Goal: Task Accomplishment & Management: Manage account settings

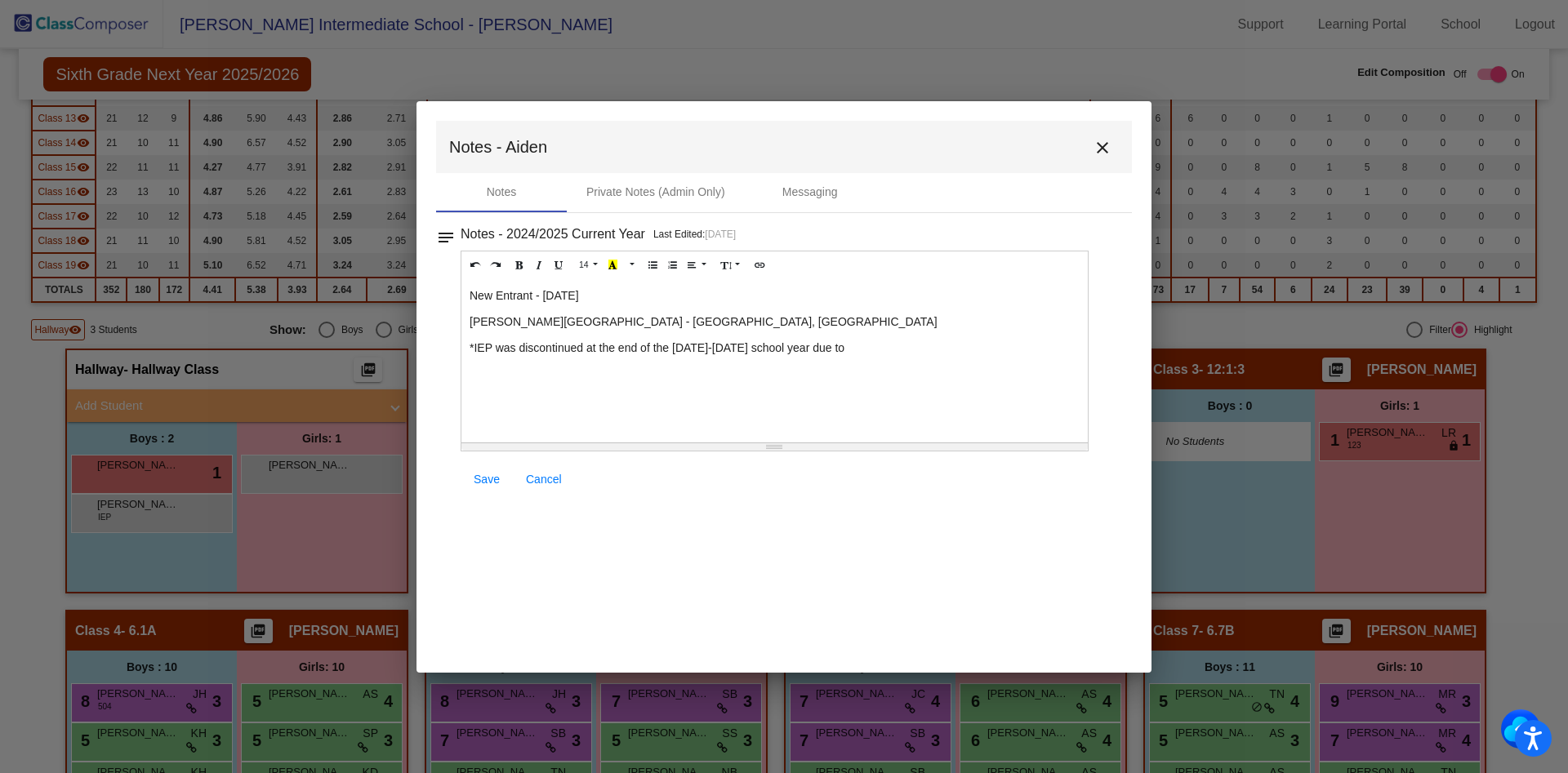
click at [486, 477] on span "Save" at bounding box center [487, 480] width 26 height 13
click at [1099, 160] on button "close" at bounding box center [1103, 147] width 33 height 33
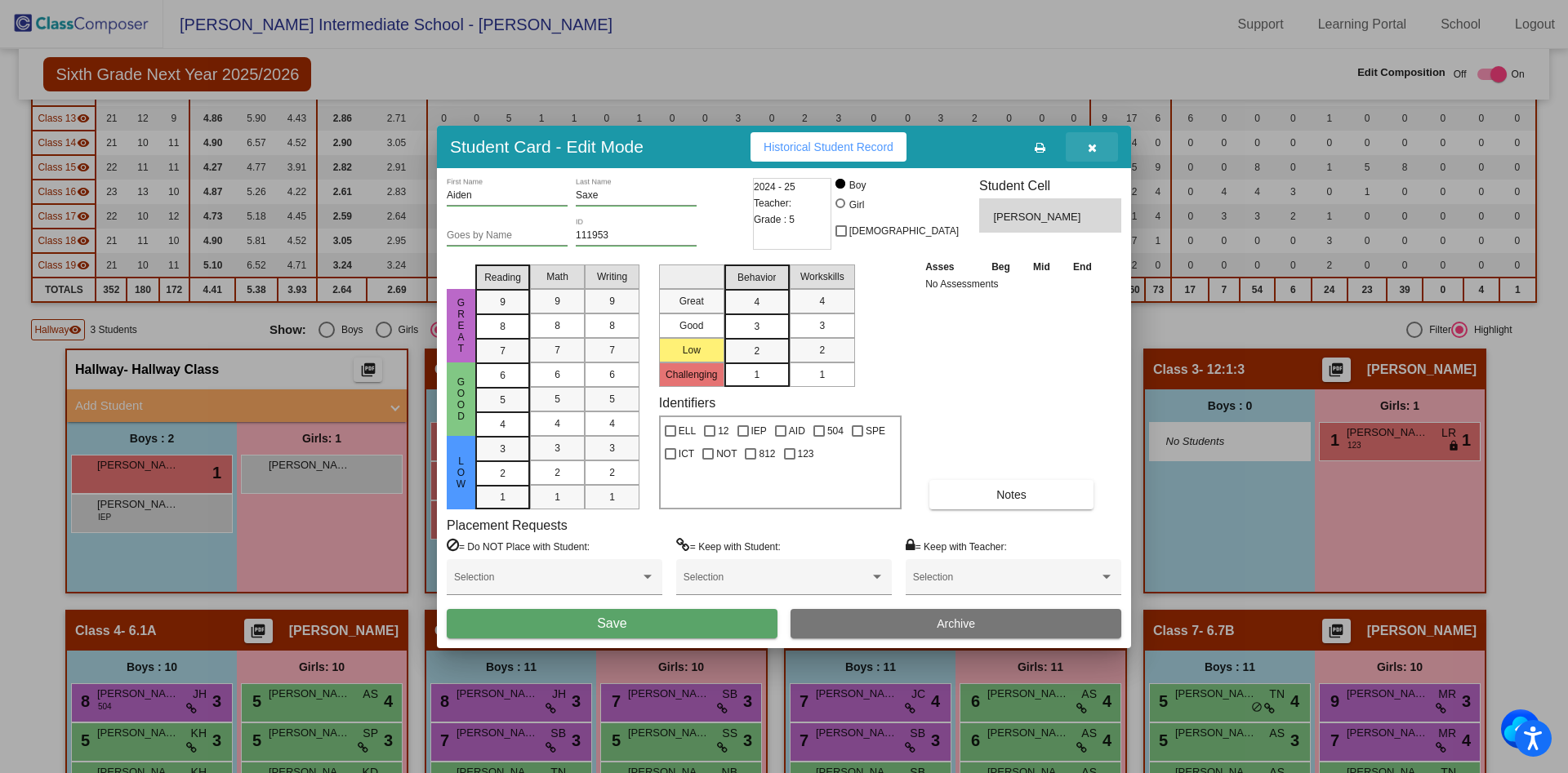
click at [1091, 148] on icon "button" at bounding box center [1092, 148] width 9 height 11
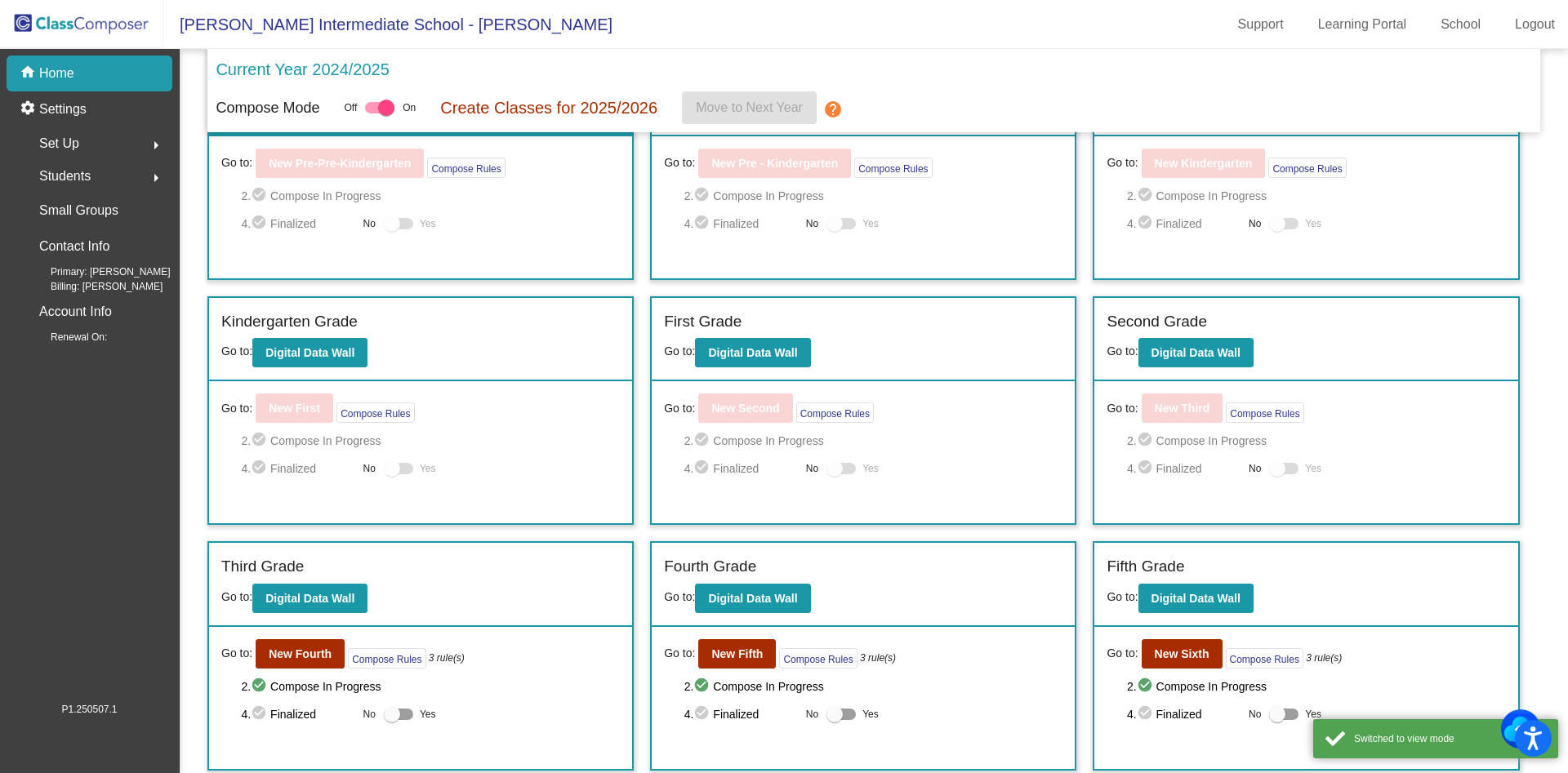
scroll to position [192, 0]
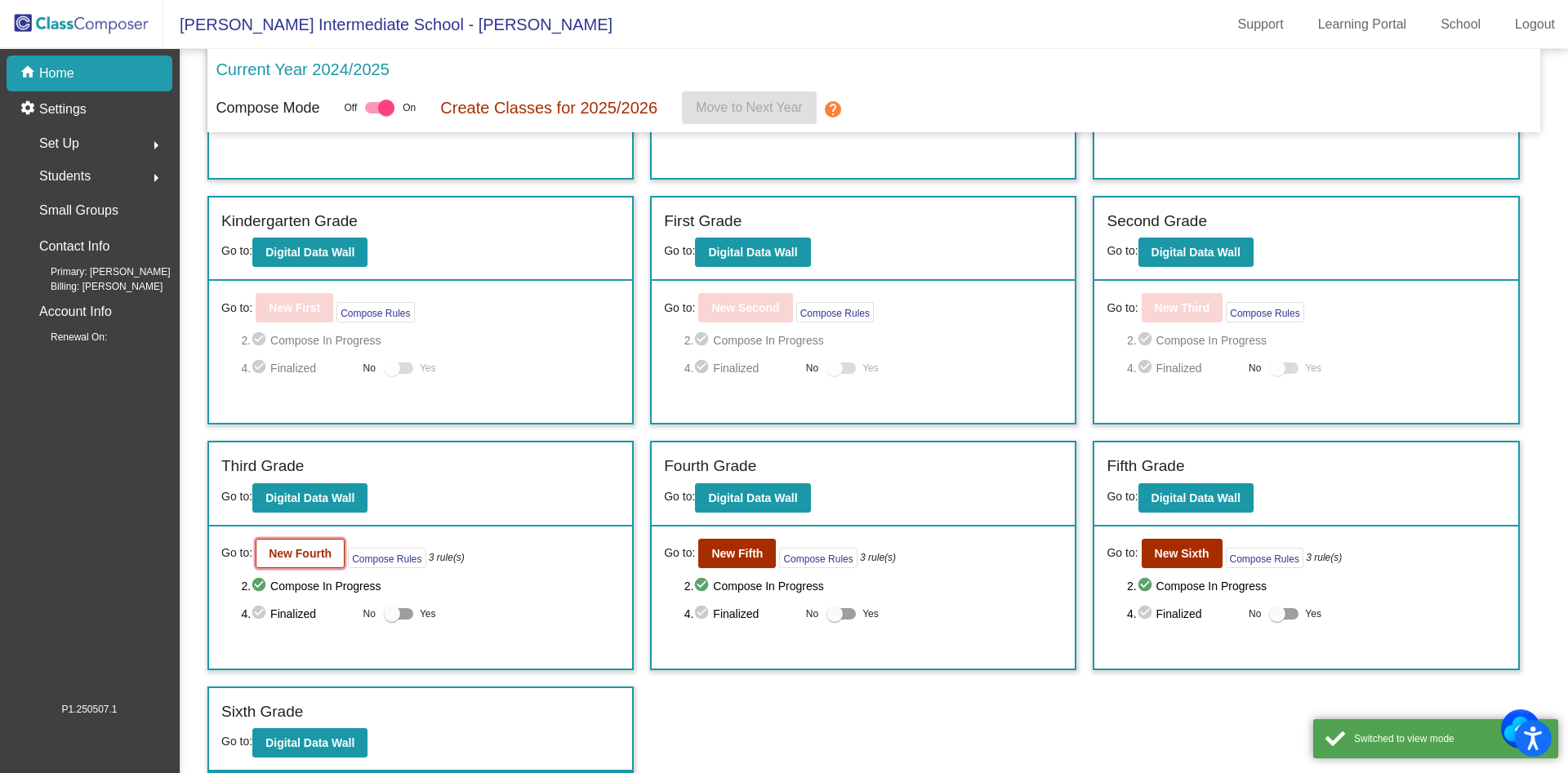
click at [297, 563] on button "New Fourth" at bounding box center [300, 553] width 89 height 30
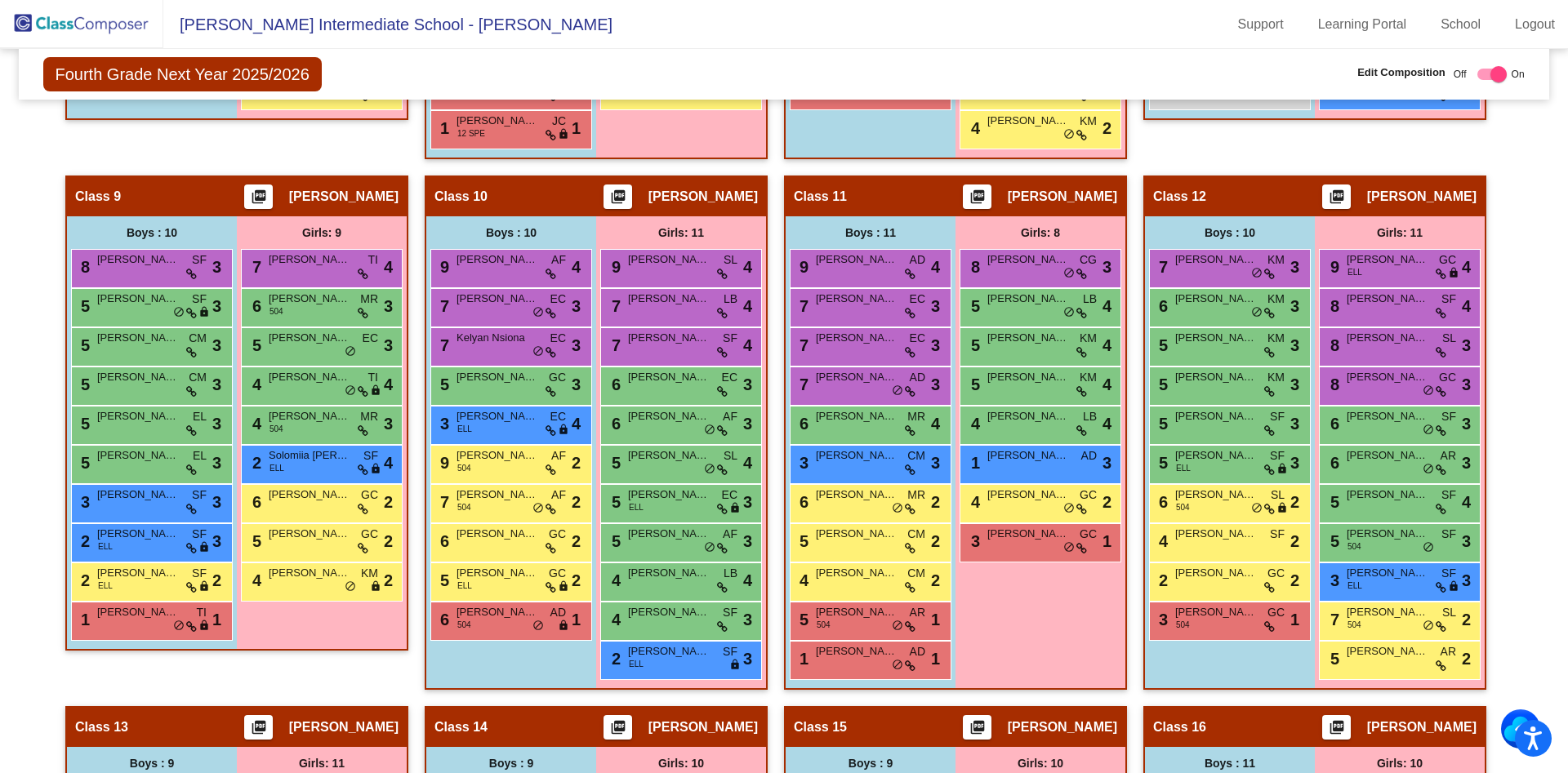
scroll to position [1687, 0]
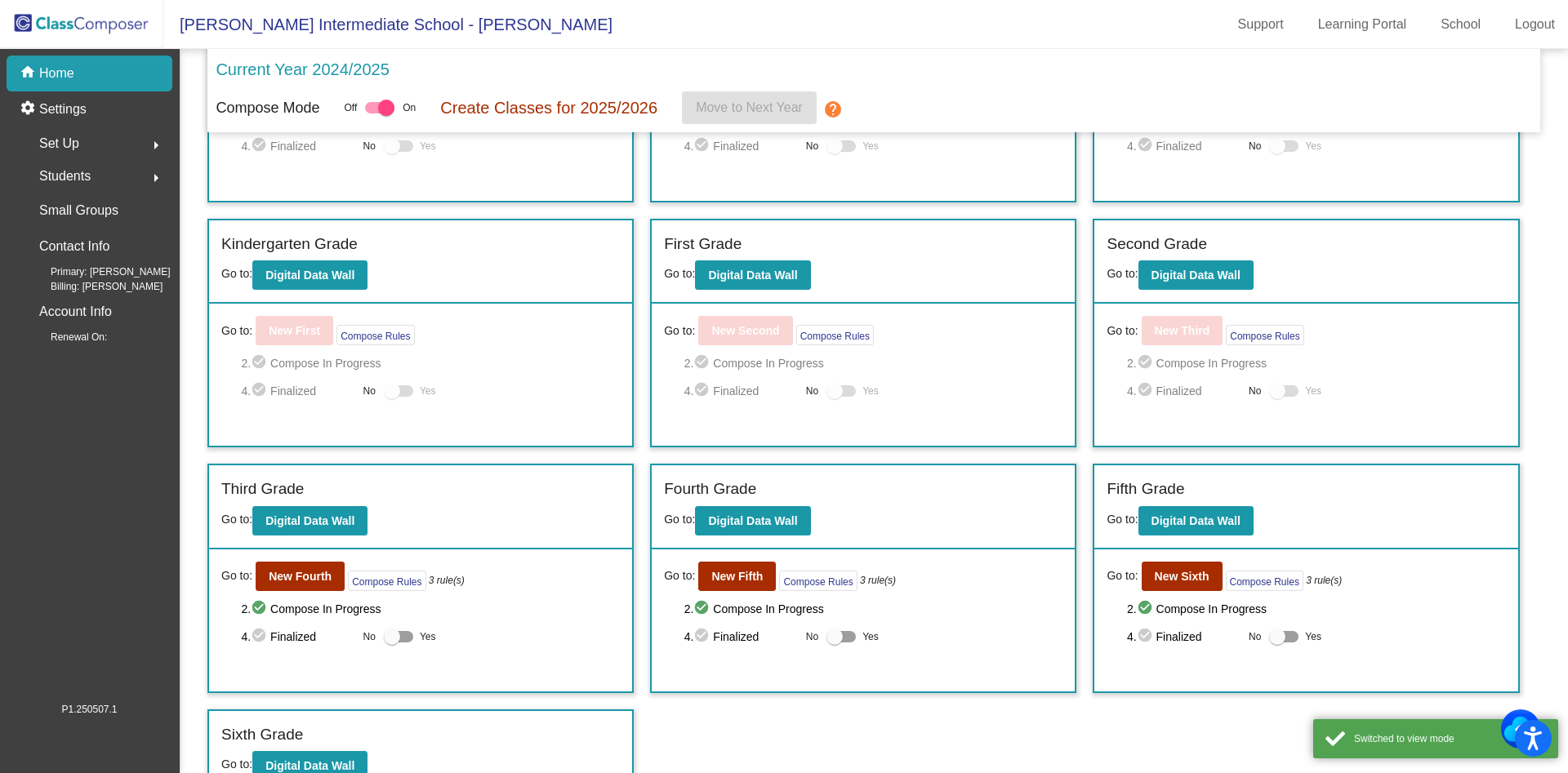
scroll to position [192, 0]
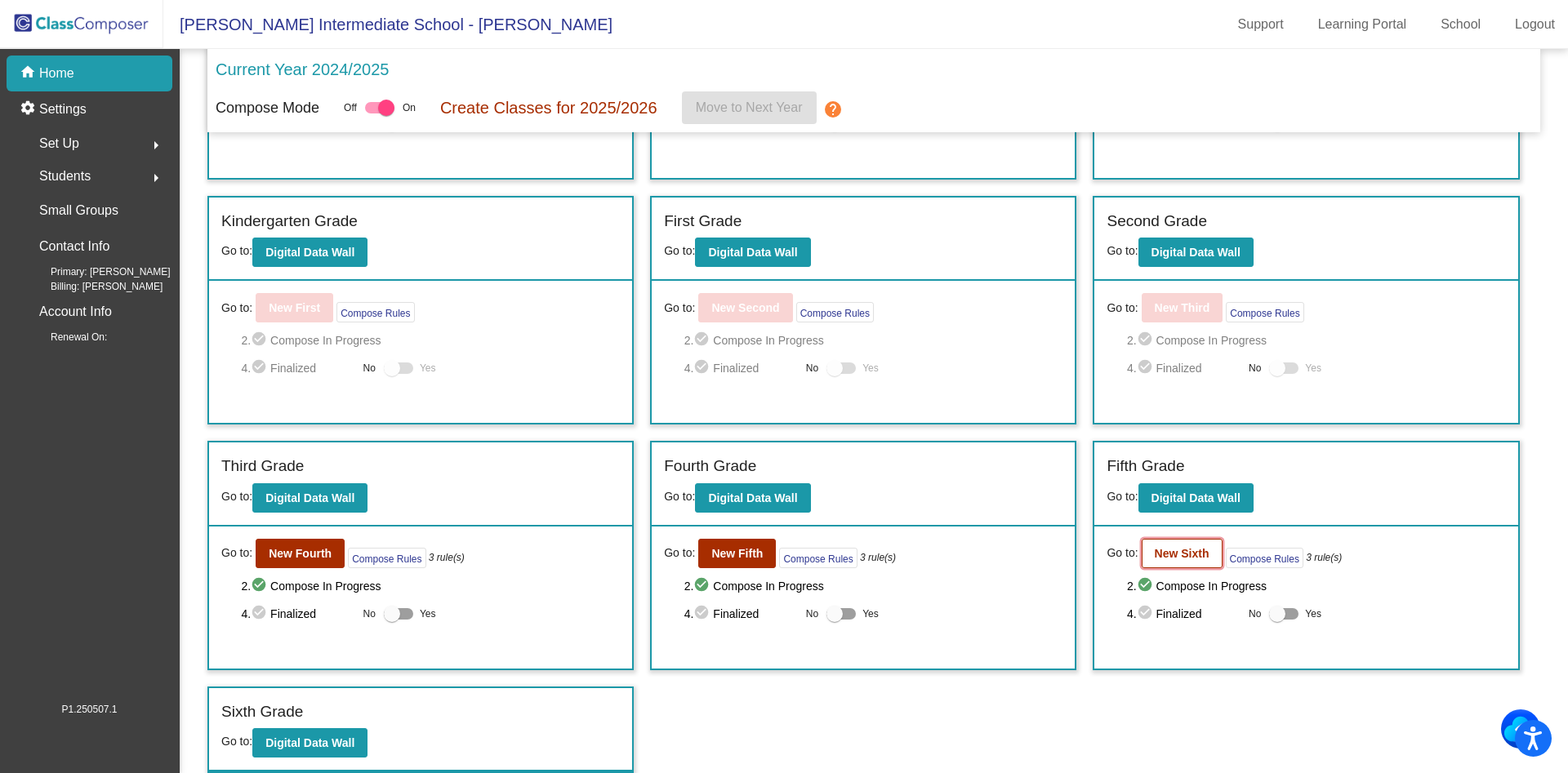
click at [1206, 552] on button "New Sixth" at bounding box center [1182, 553] width 81 height 30
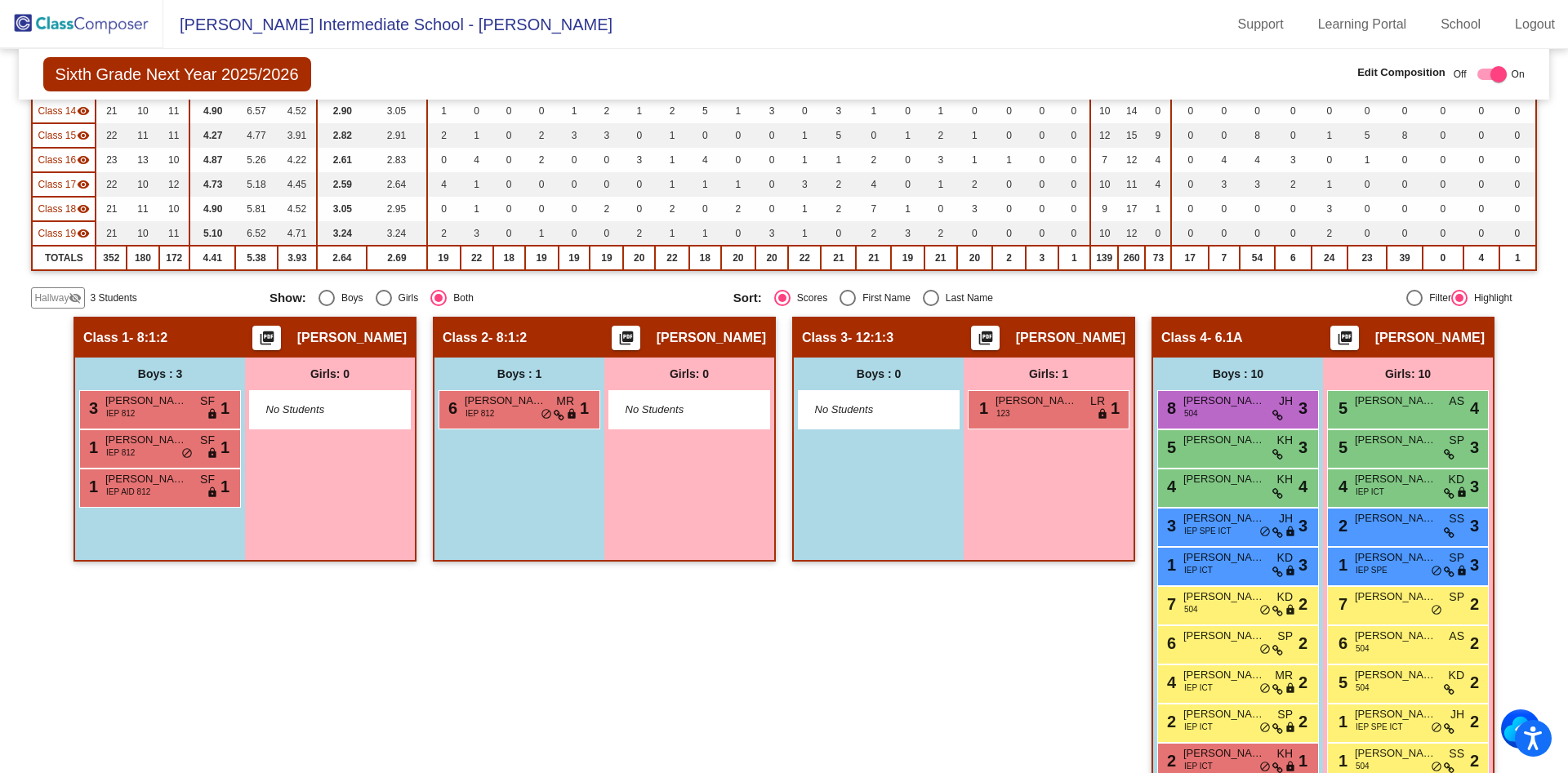
scroll to position [489, 0]
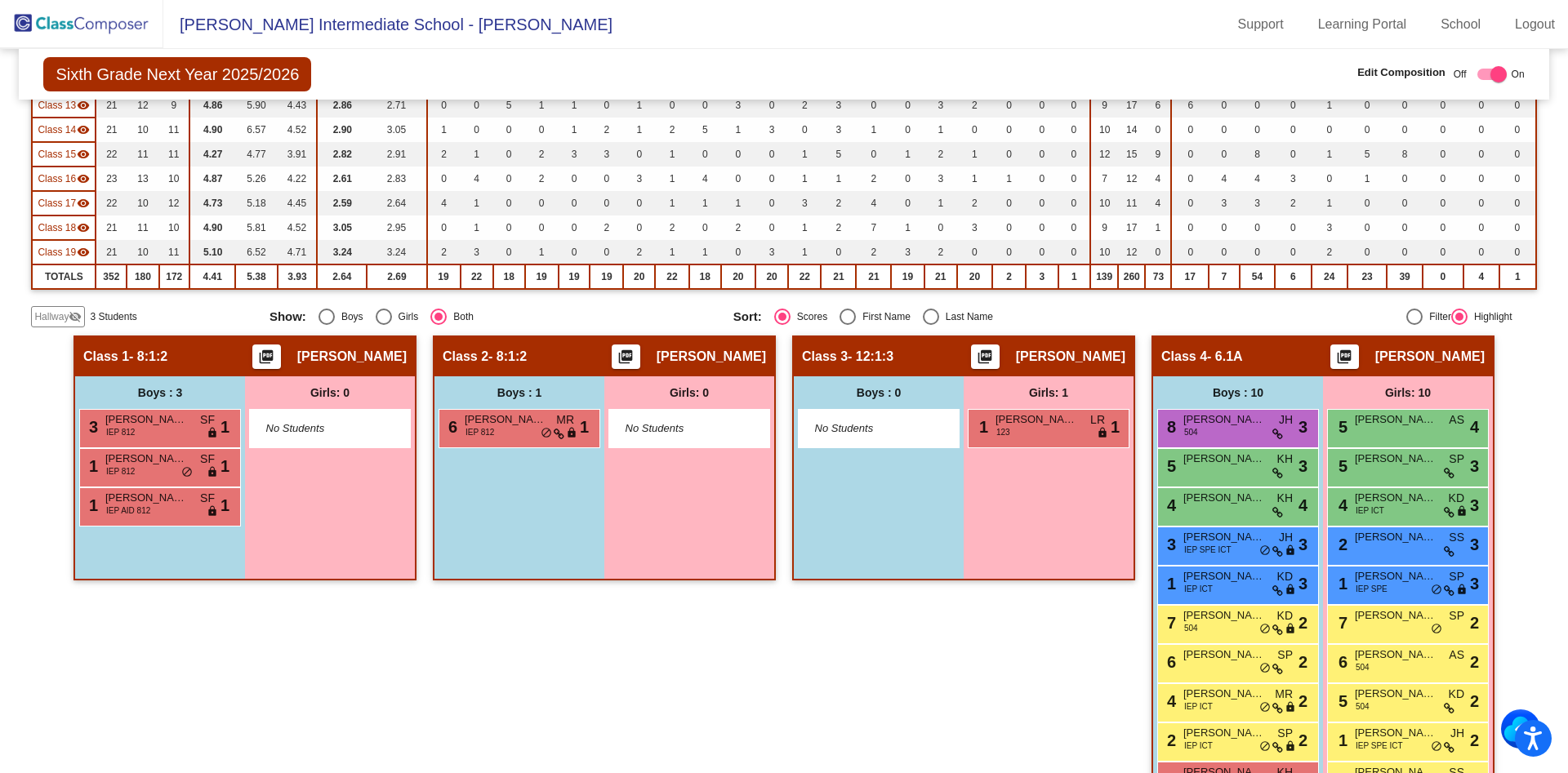
click at [73, 314] on mat-icon "visibility_off" at bounding box center [75, 316] width 13 height 13
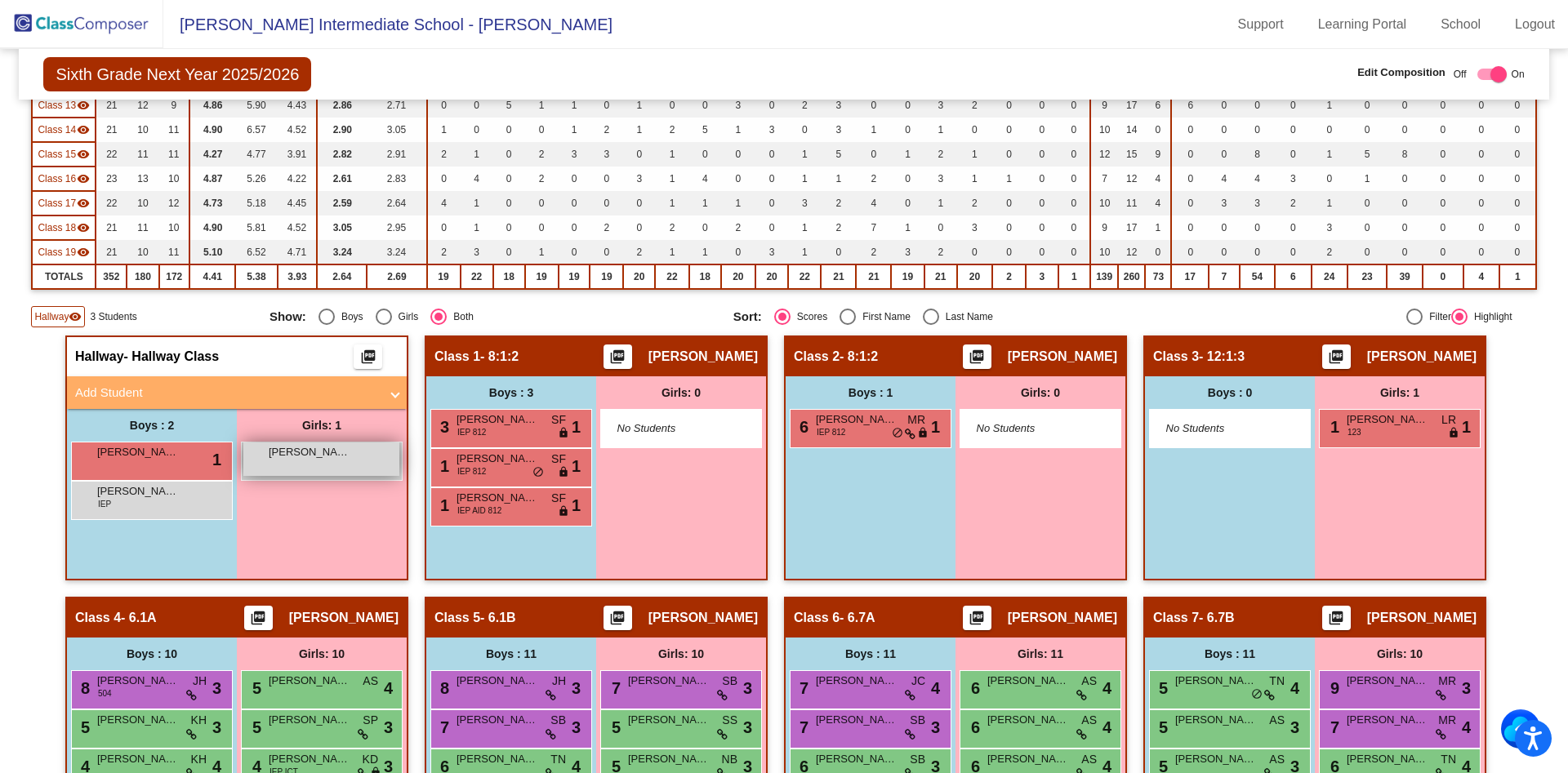
click at [321, 460] on span "[PERSON_NAME]" at bounding box center [310, 452] width 82 height 16
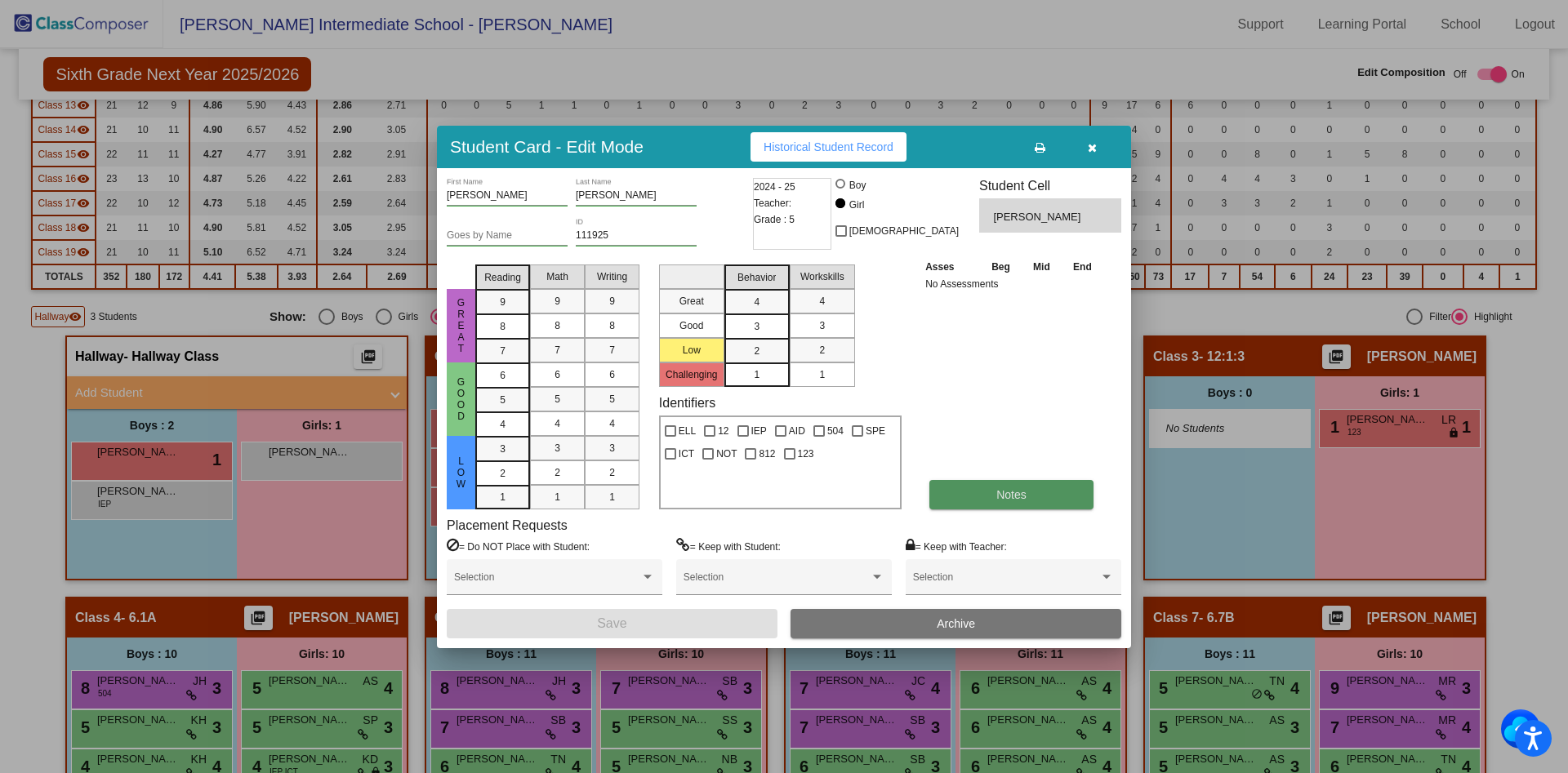
click at [1042, 502] on button "Notes" at bounding box center [1011, 495] width 164 height 30
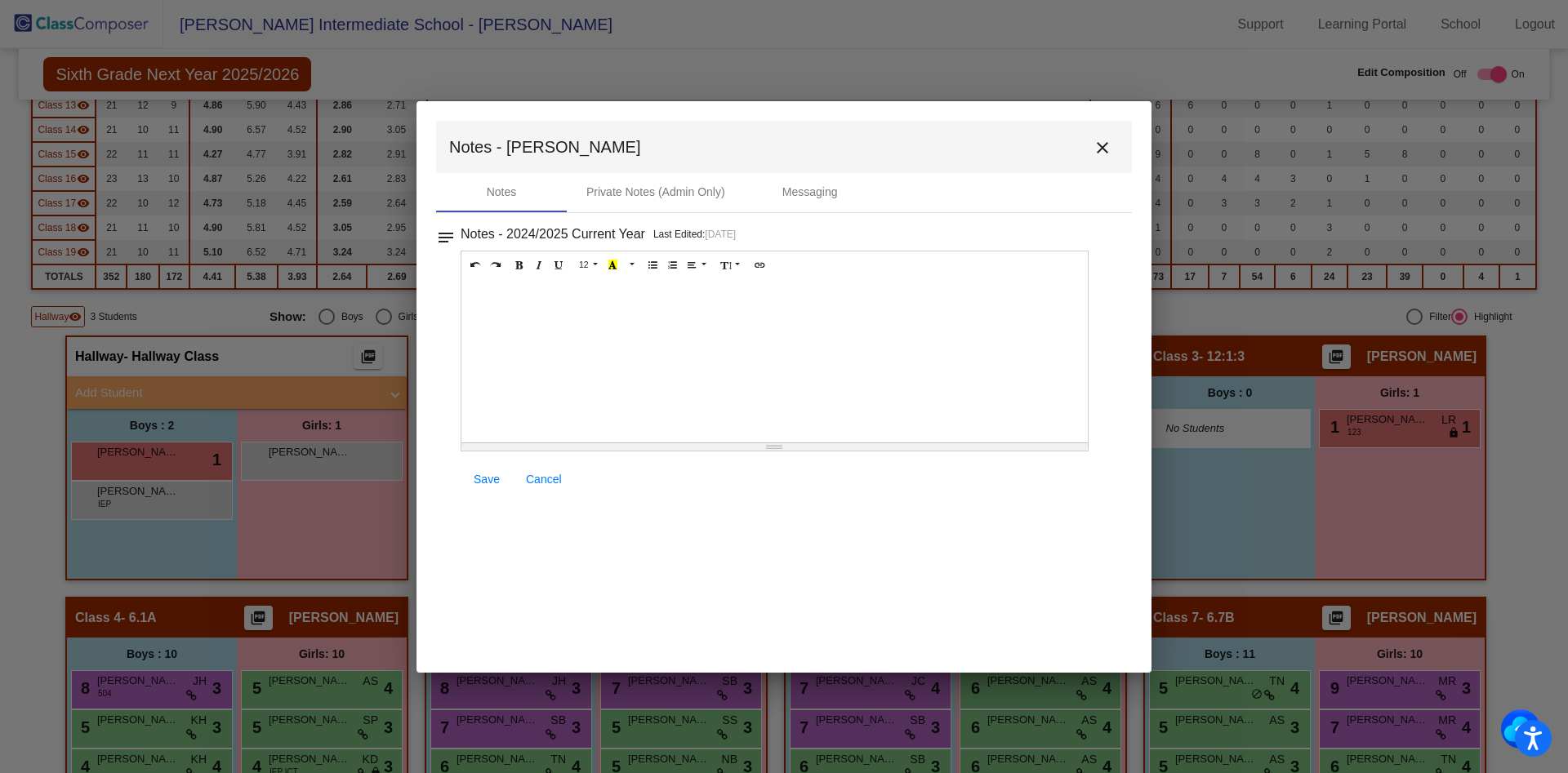
click at [636, 321] on div at bounding box center [775, 361] width 627 height 163
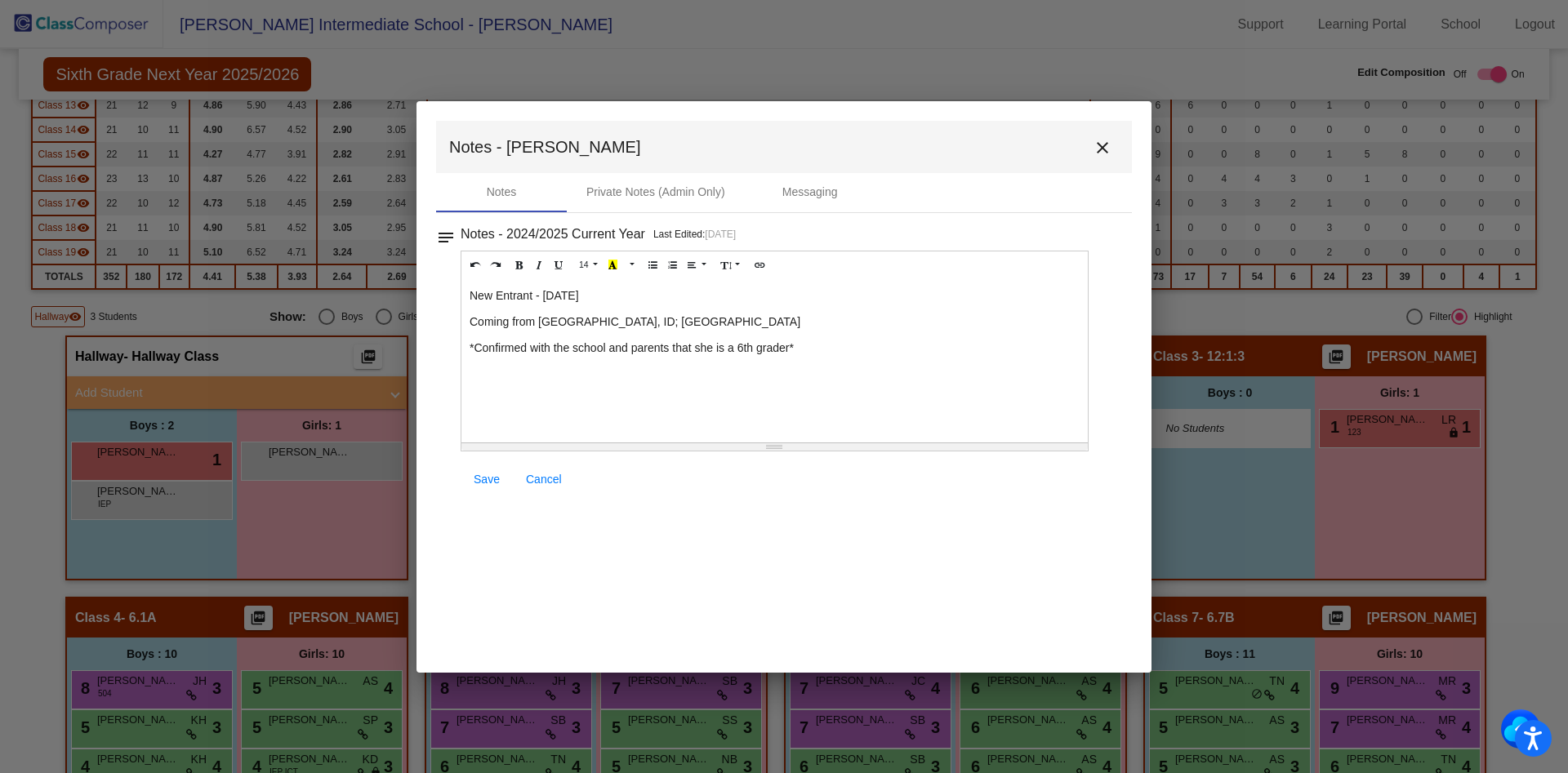
click at [732, 321] on p "Coming from [GEOGRAPHIC_DATA], ID; [GEOGRAPHIC_DATA]" at bounding box center [775, 321] width 610 height 16
click at [805, 348] on p "*Confirmed with the school and parents that she is a 6th grader*" at bounding box center [775, 348] width 610 height 16
click at [492, 484] on span "Save" at bounding box center [487, 480] width 26 height 13
click at [1103, 148] on mat-icon "close" at bounding box center [1102, 148] width 20 height 20
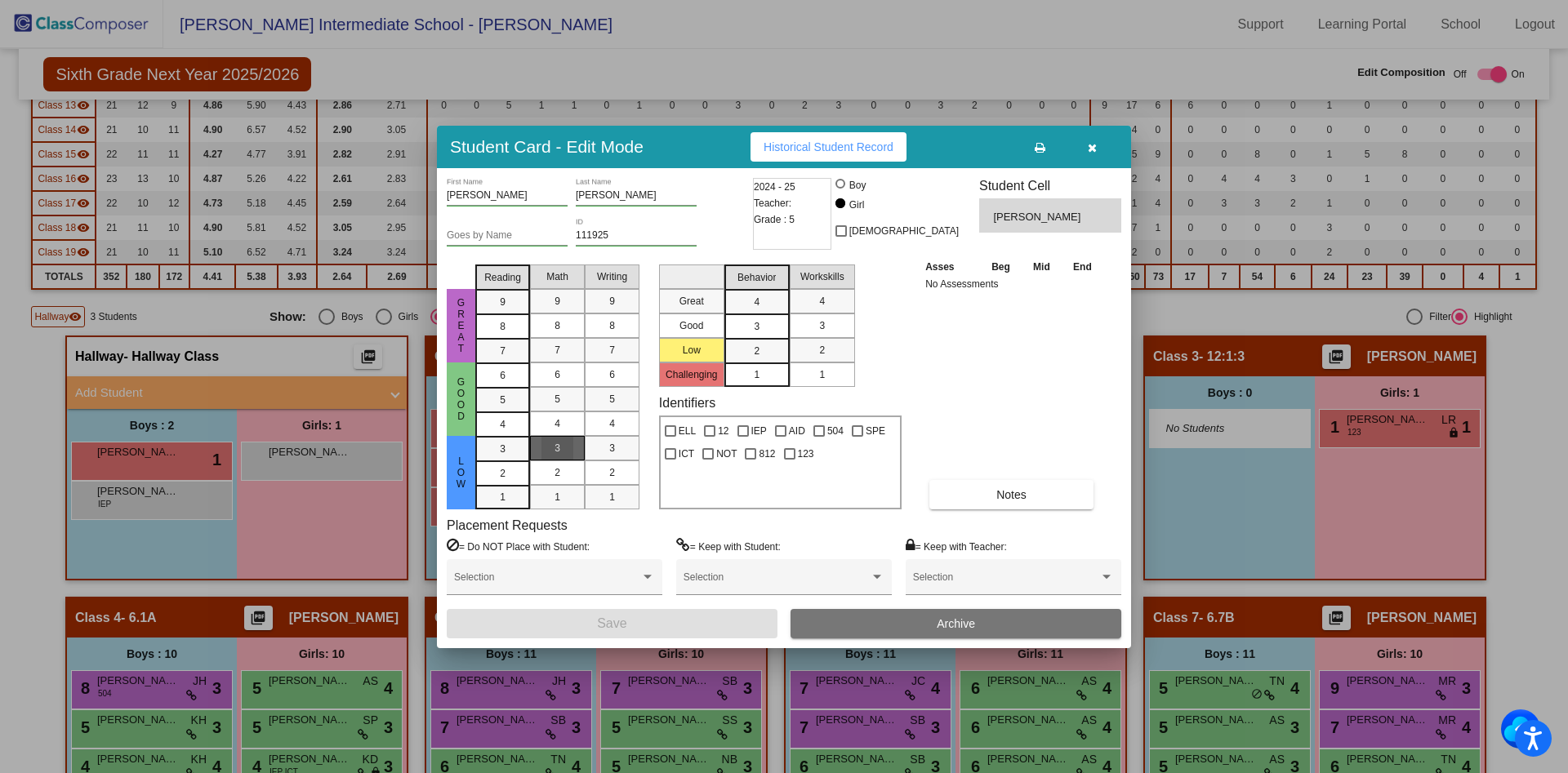
click at [559, 448] on span "3" at bounding box center [557, 448] width 6 height 15
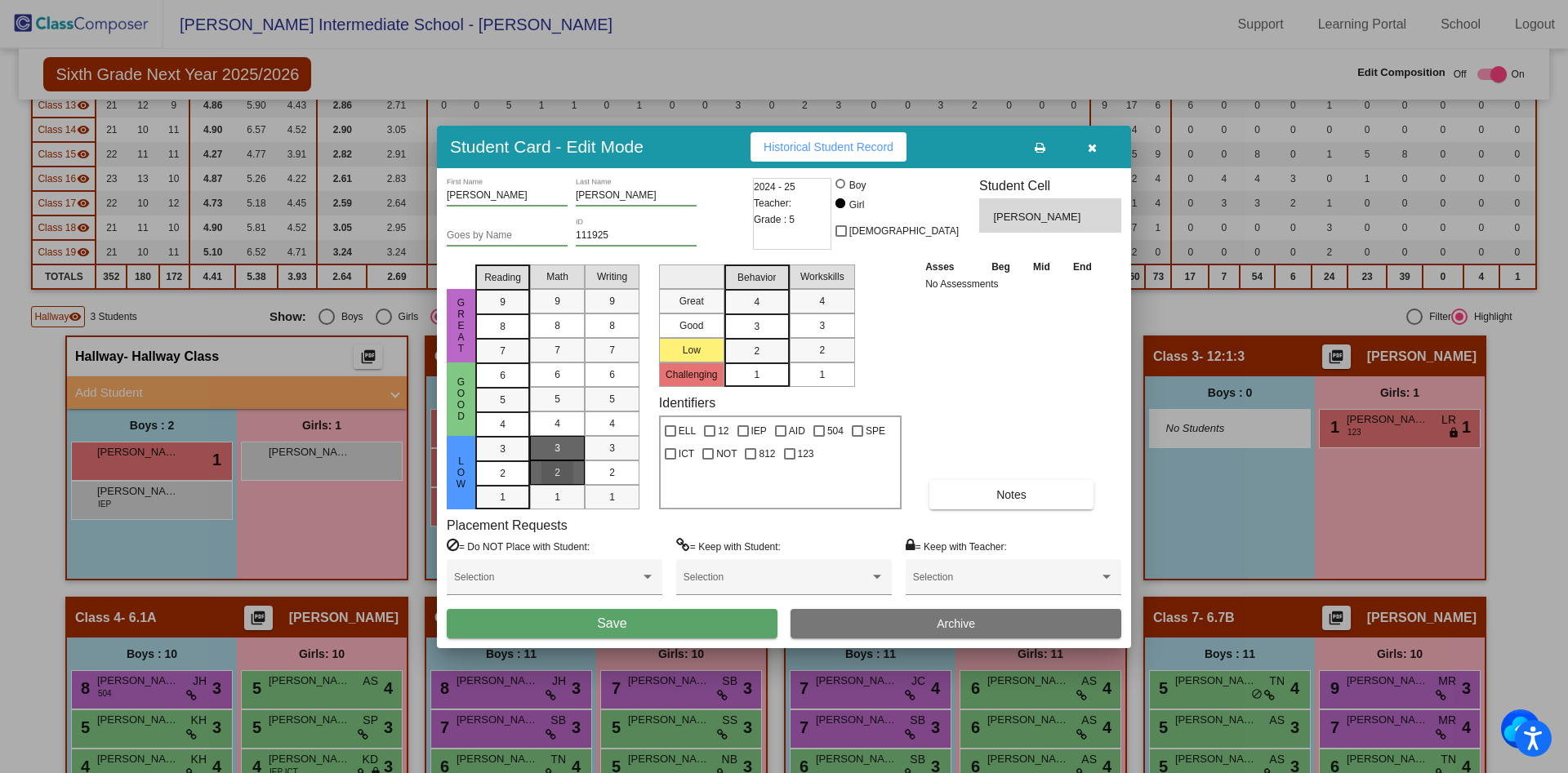
click at [561, 474] on div "2" at bounding box center [557, 473] width 32 height 25
click at [508, 442] on div "3" at bounding box center [503, 449] width 32 height 25
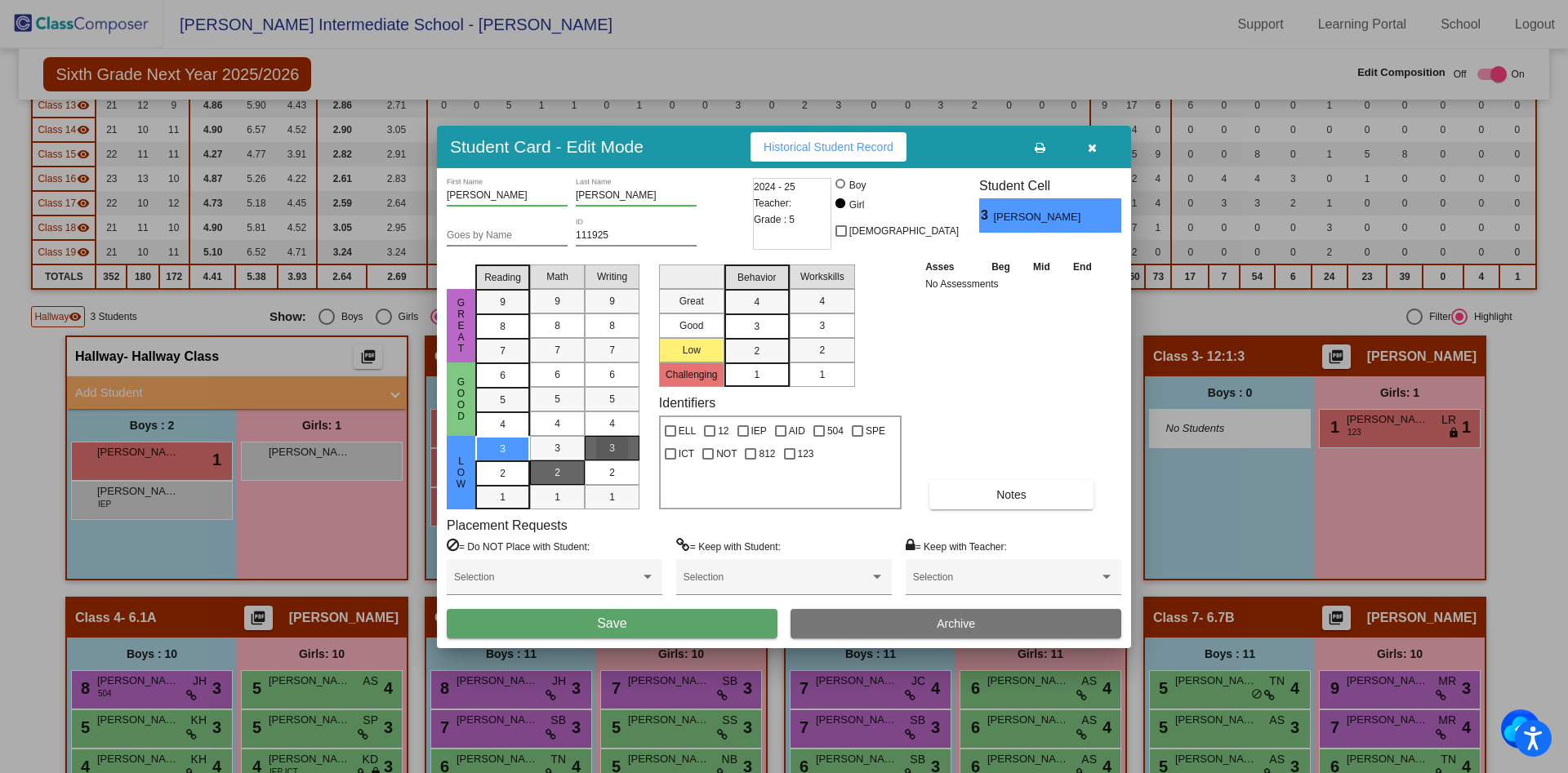
click at [622, 451] on div "3" at bounding box center [612, 448] width 32 height 25
click at [990, 491] on button "Notes" at bounding box center [1011, 495] width 164 height 30
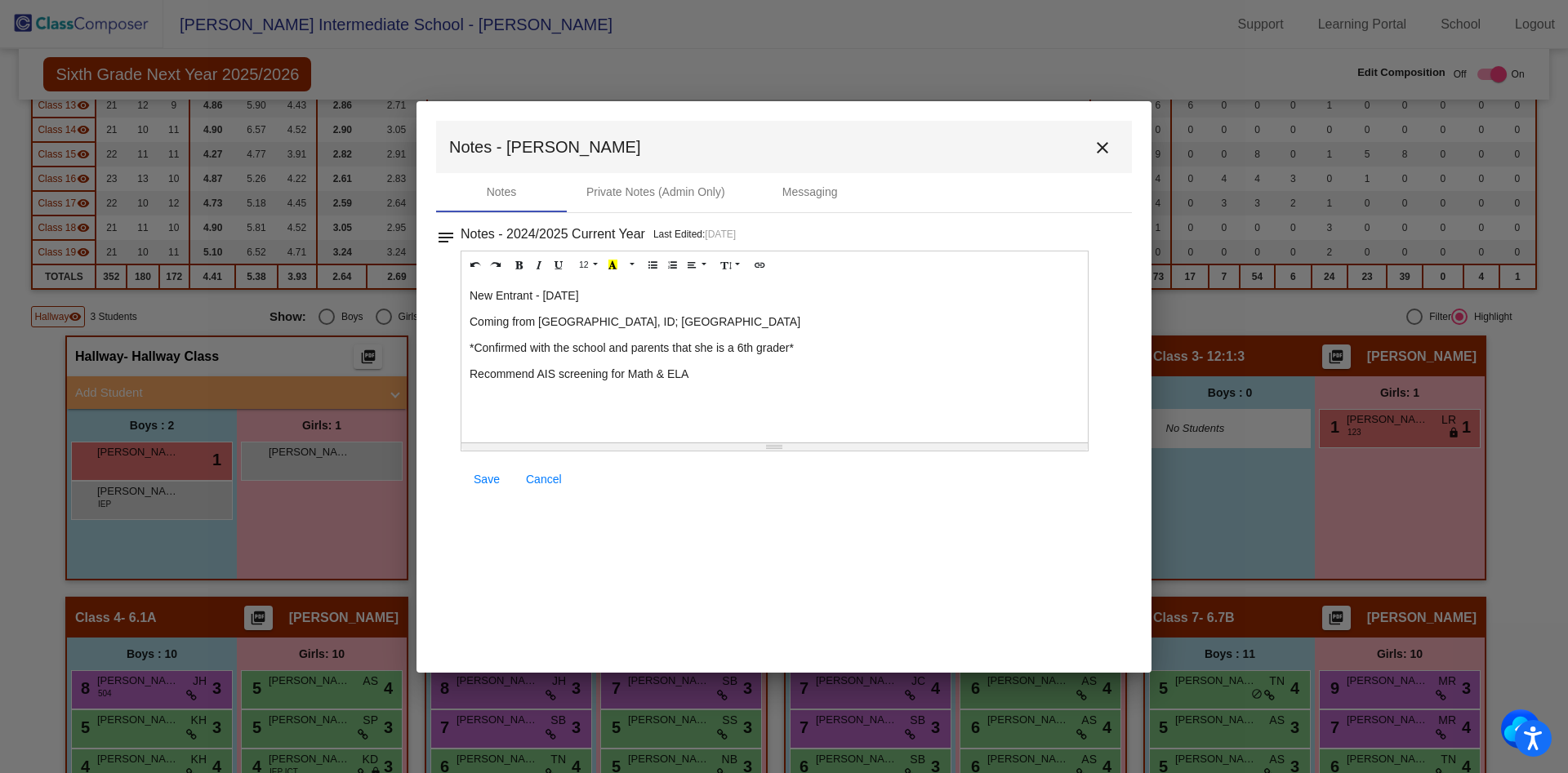
click at [720, 384] on div "New Entrant - [DATE] Coming from [GEOGRAPHIC_DATA], ID; [GEOGRAPHIC_DATA] *Conf…" at bounding box center [775, 361] width 627 height 163
click at [818, 355] on p "*Confirmed with the school and parents that she is a 6th grader*" at bounding box center [775, 348] width 610 height 16
click at [479, 479] on span "Save" at bounding box center [487, 480] width 26 height 13
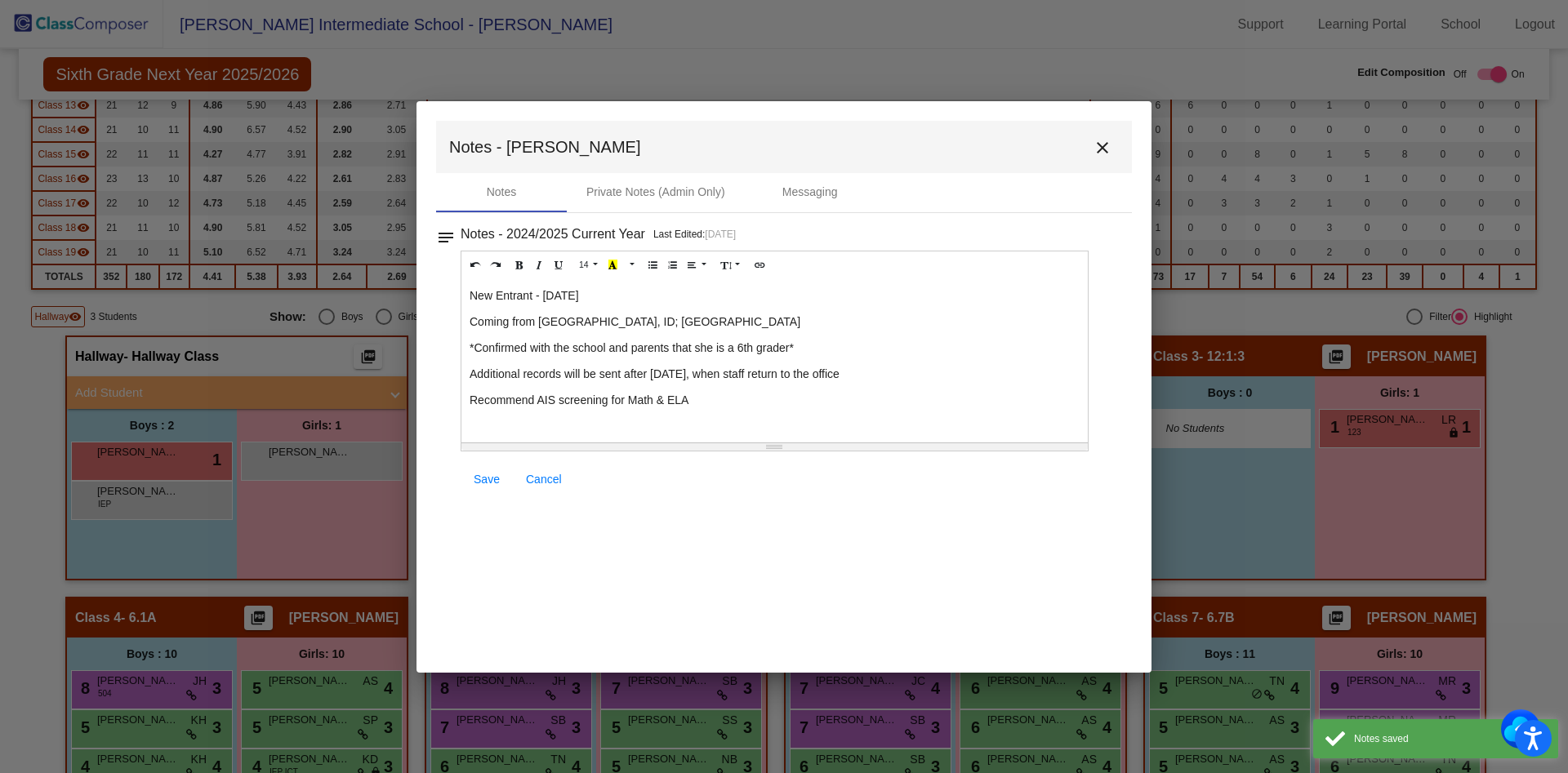
click at [1105, 148] on mat-icon "close" at bounding box center [1102, 148] width 20 height 20
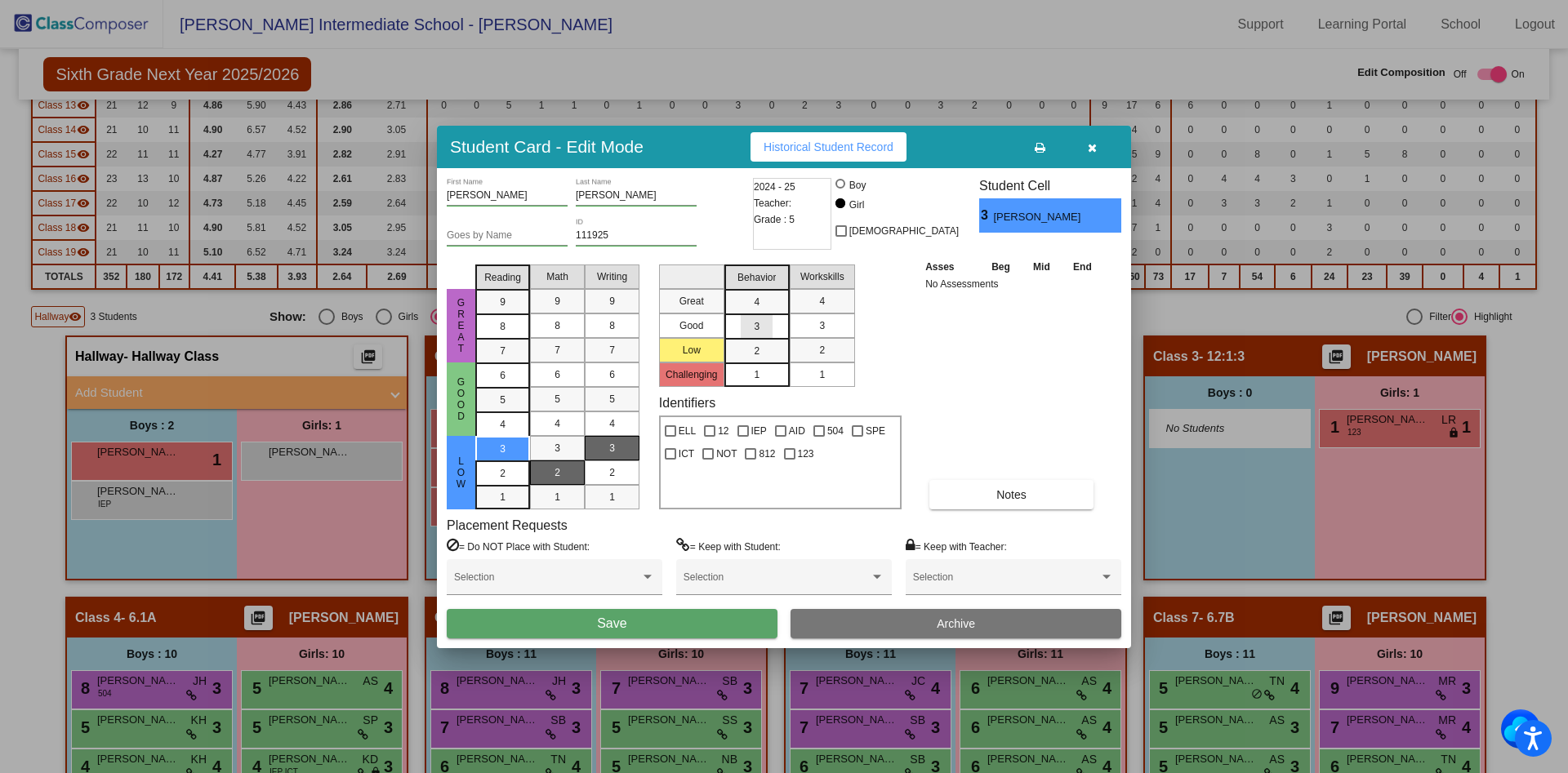
click at [757, 309] on span "3" at bounding box center [756, 302] width 6 height 15
click at [825, 325] on span "3" at bounding box center [822, 325] width 6 height 15
click at [623, 628] on span "Save" at bounding box center [612, 623] width 30 height 14
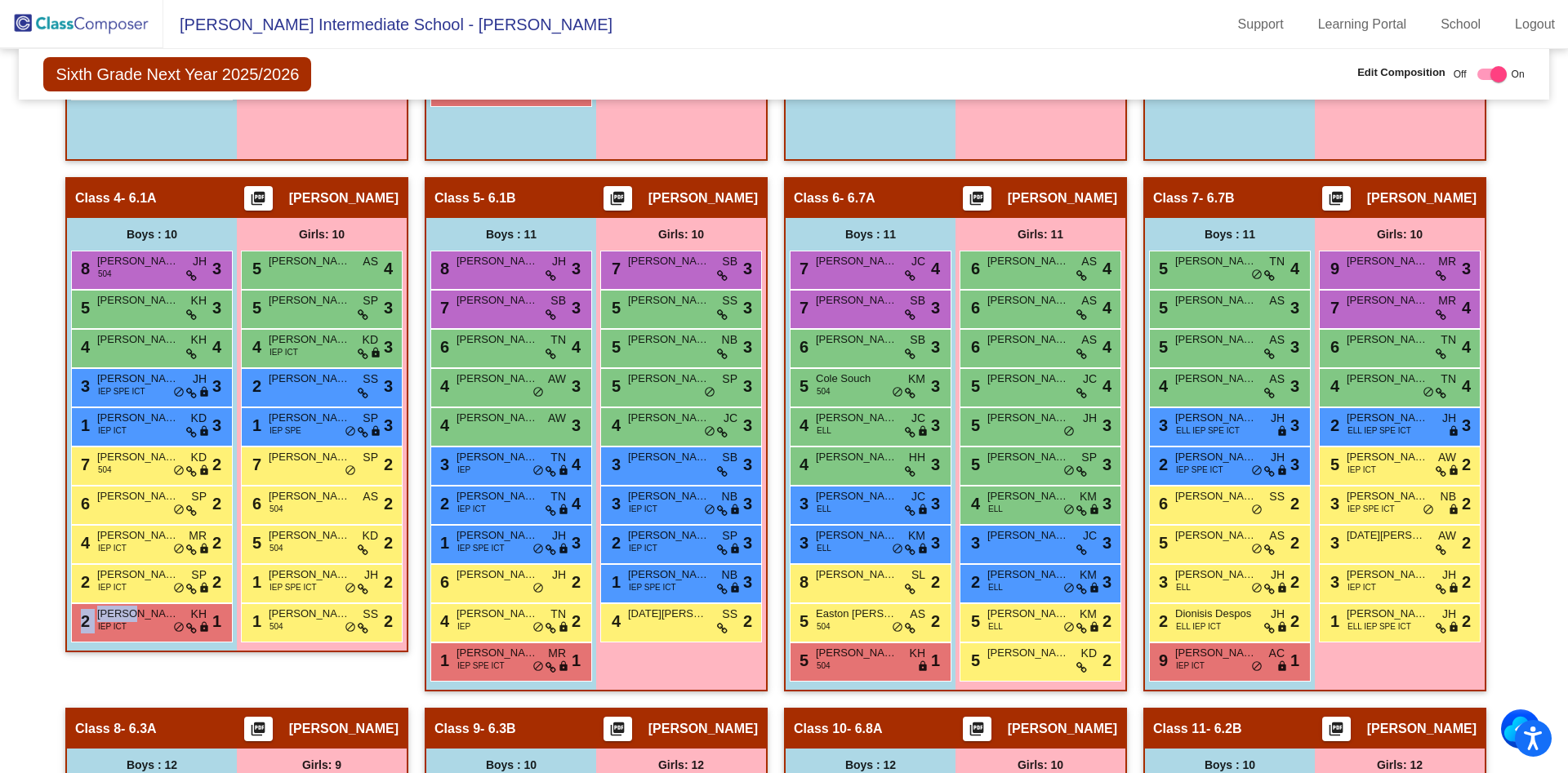
scroll to position [908, 0]
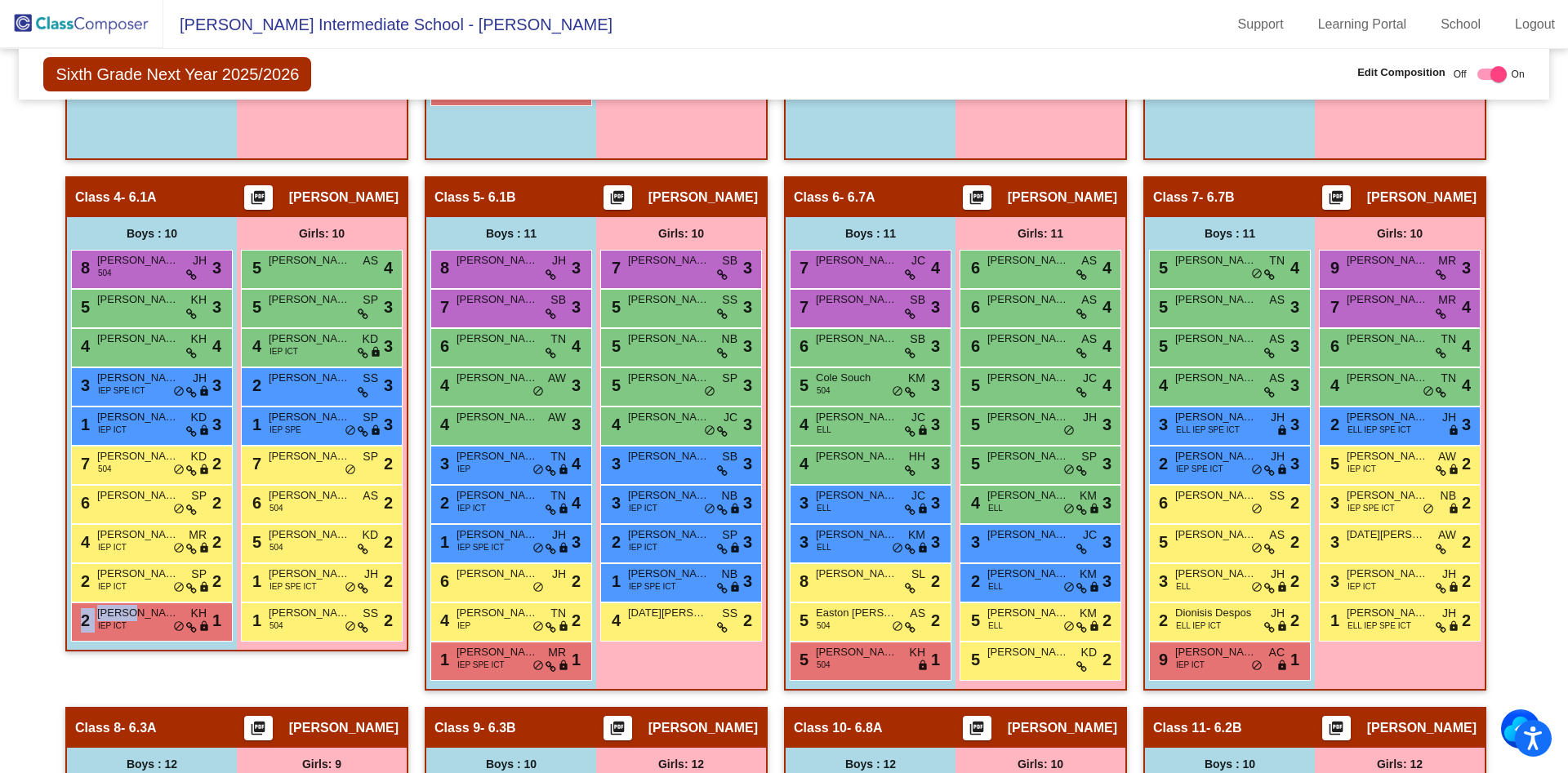
click at [11, 566] on mat-sidenav-content "Sixth Grade Next Year 2025/2026 Edit Composition Off On Incoming Digital Data W…" at bounding box center [784, 411] width 1568 height 724
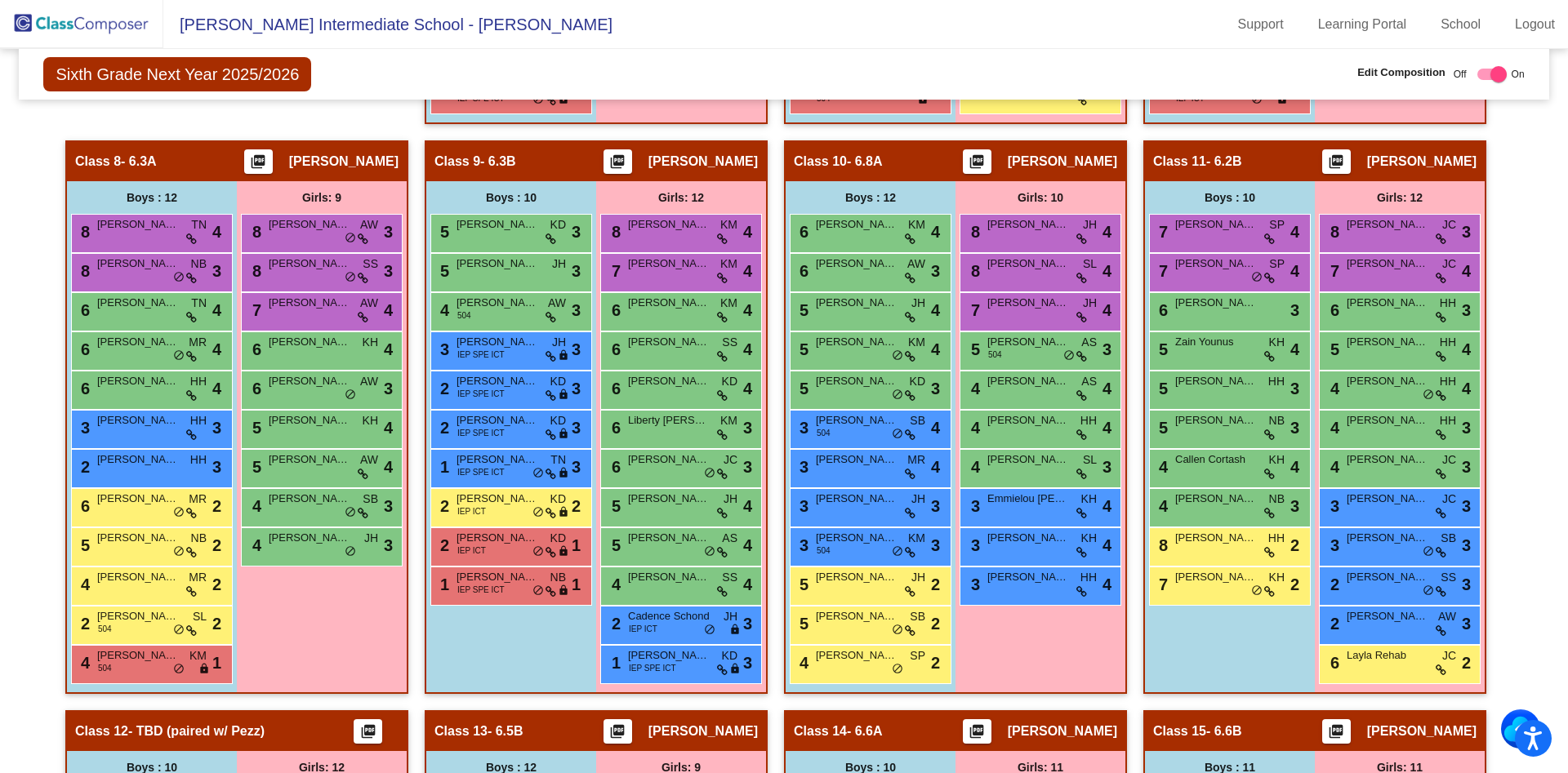
scroll to position [1487, 0]
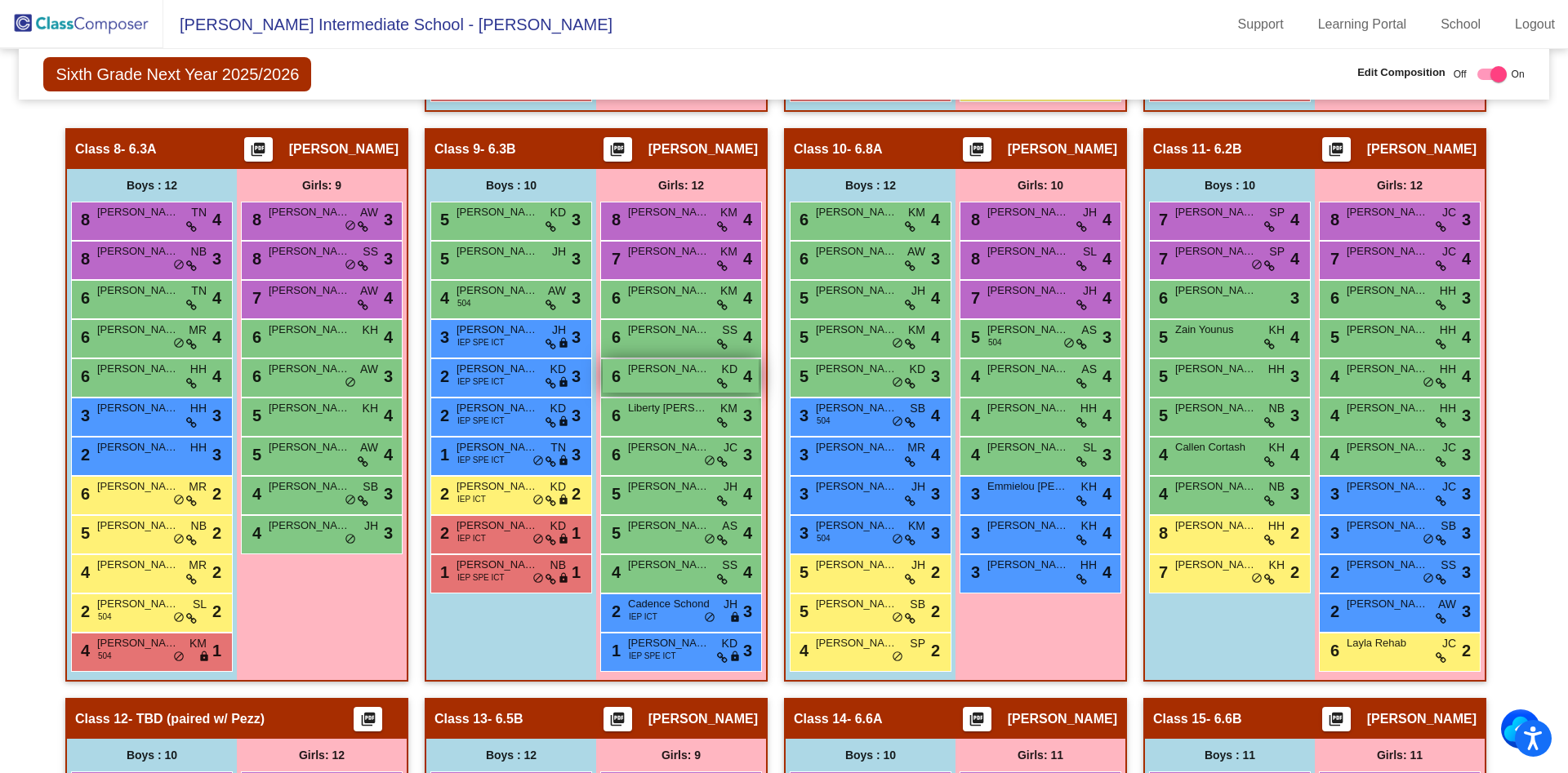
click at [719, 380] on icon at bounding box center [722, 384] width 11 height 11
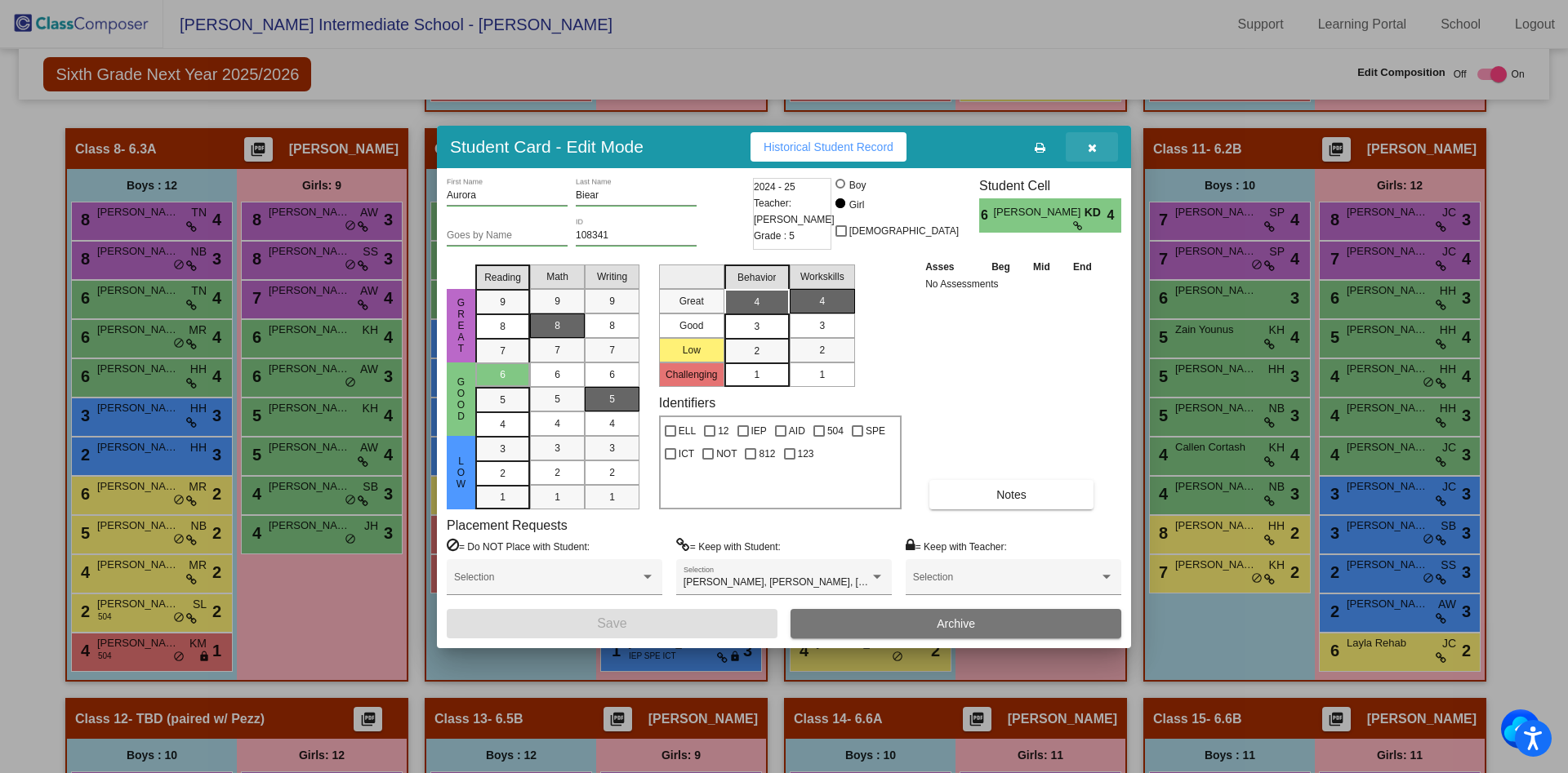
click at [1095, 145] on icon "button" at bounding box center [1092, 148] width 9 height 11
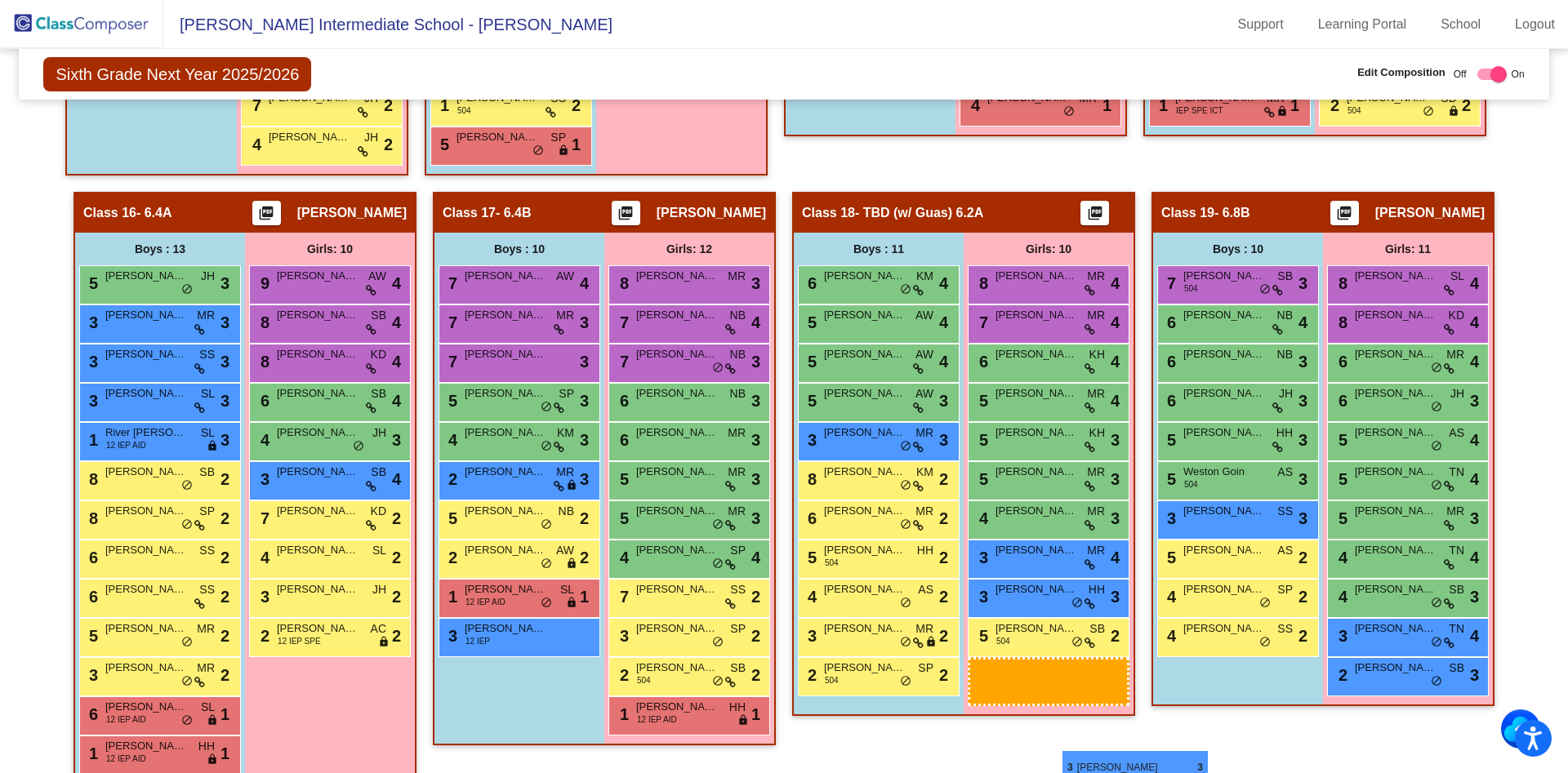
scroll to position [2591, 0]
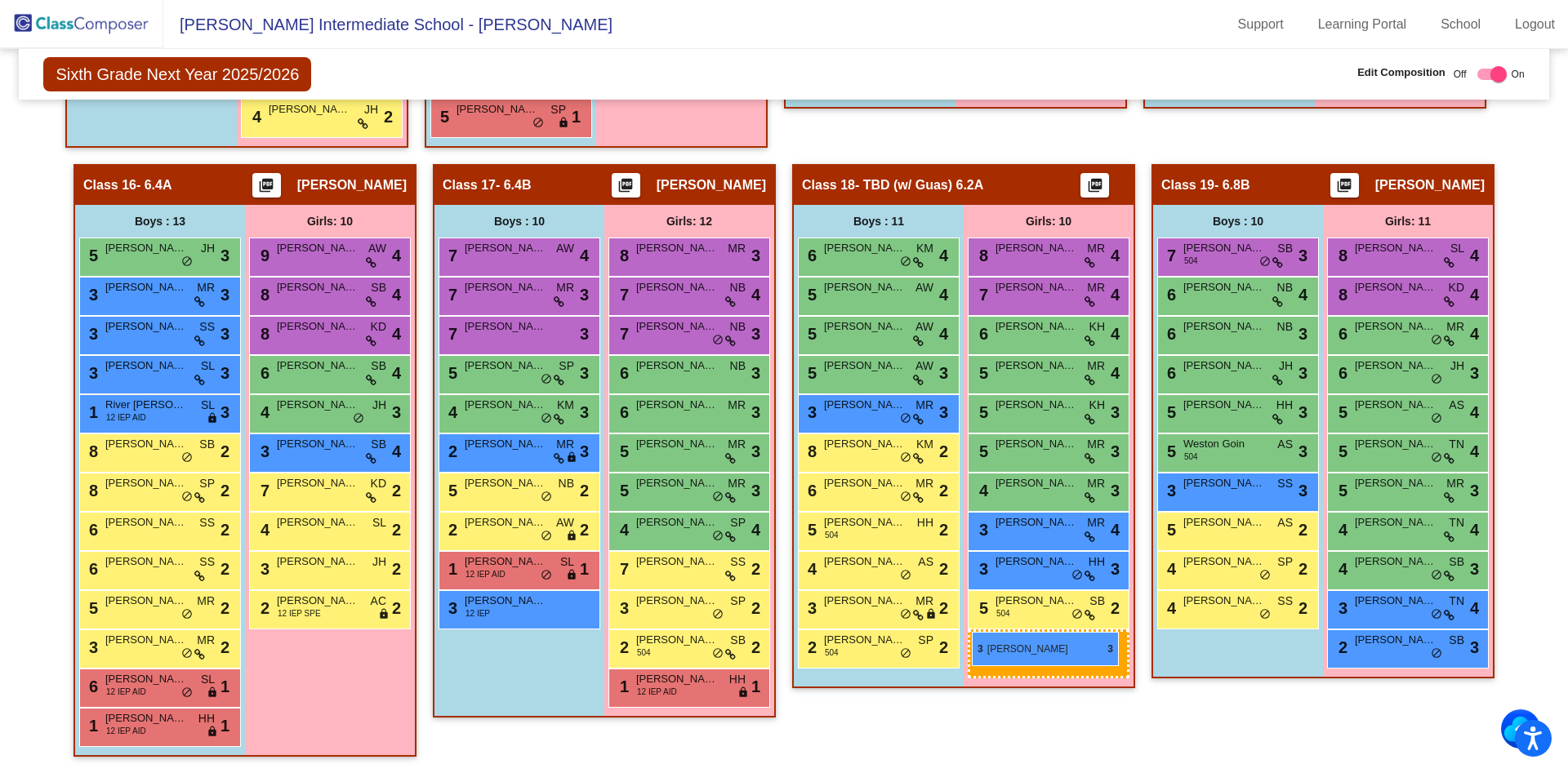
drag, startPoint x: 321, startPoint y: 349, endPoint x: 972, endPoint y: 632, distance: 709.9
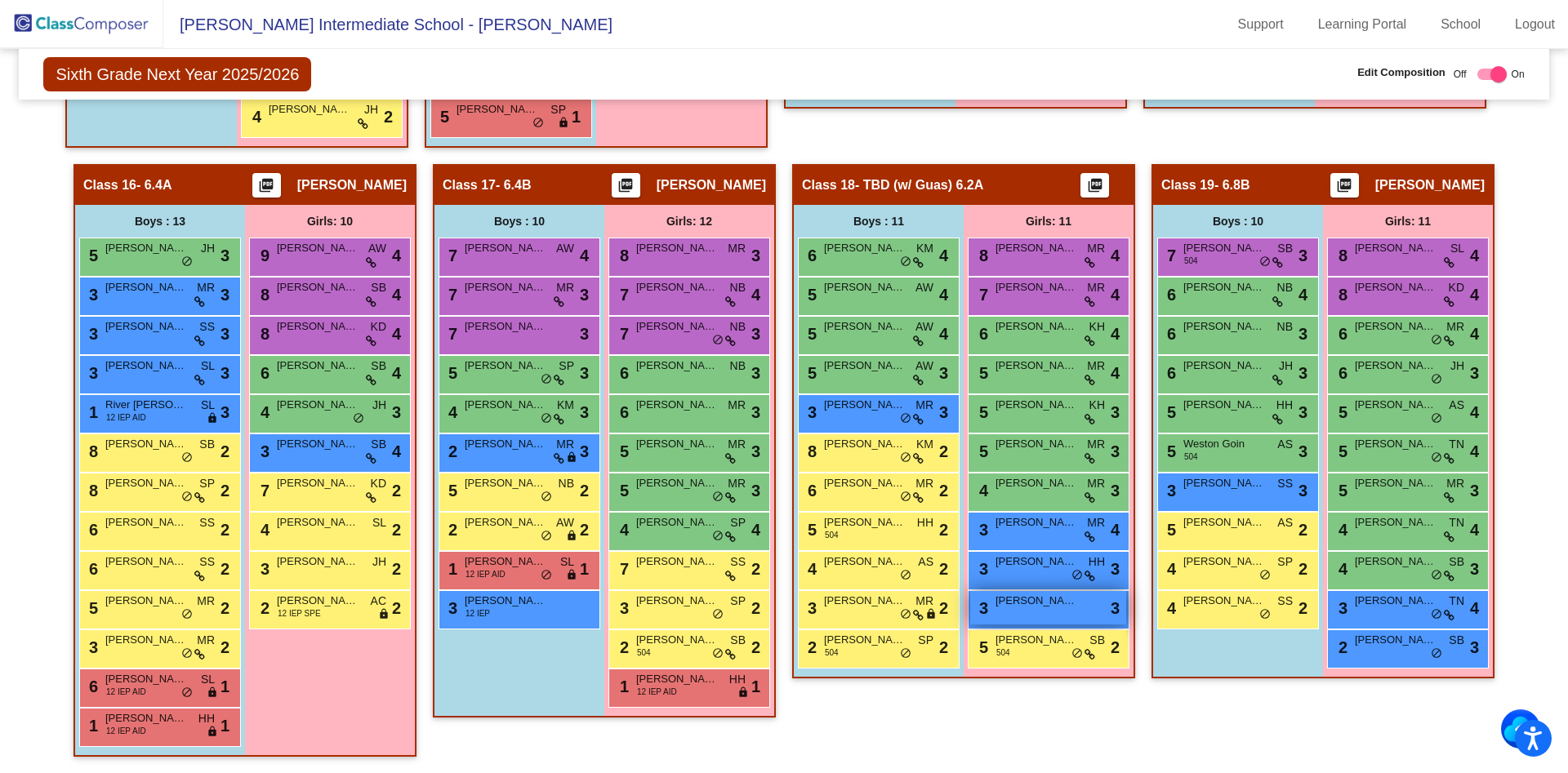
click at [1037, 600] on span "[PERSON_NAME]" at bounding box center [1037, 601] width 82 height 16
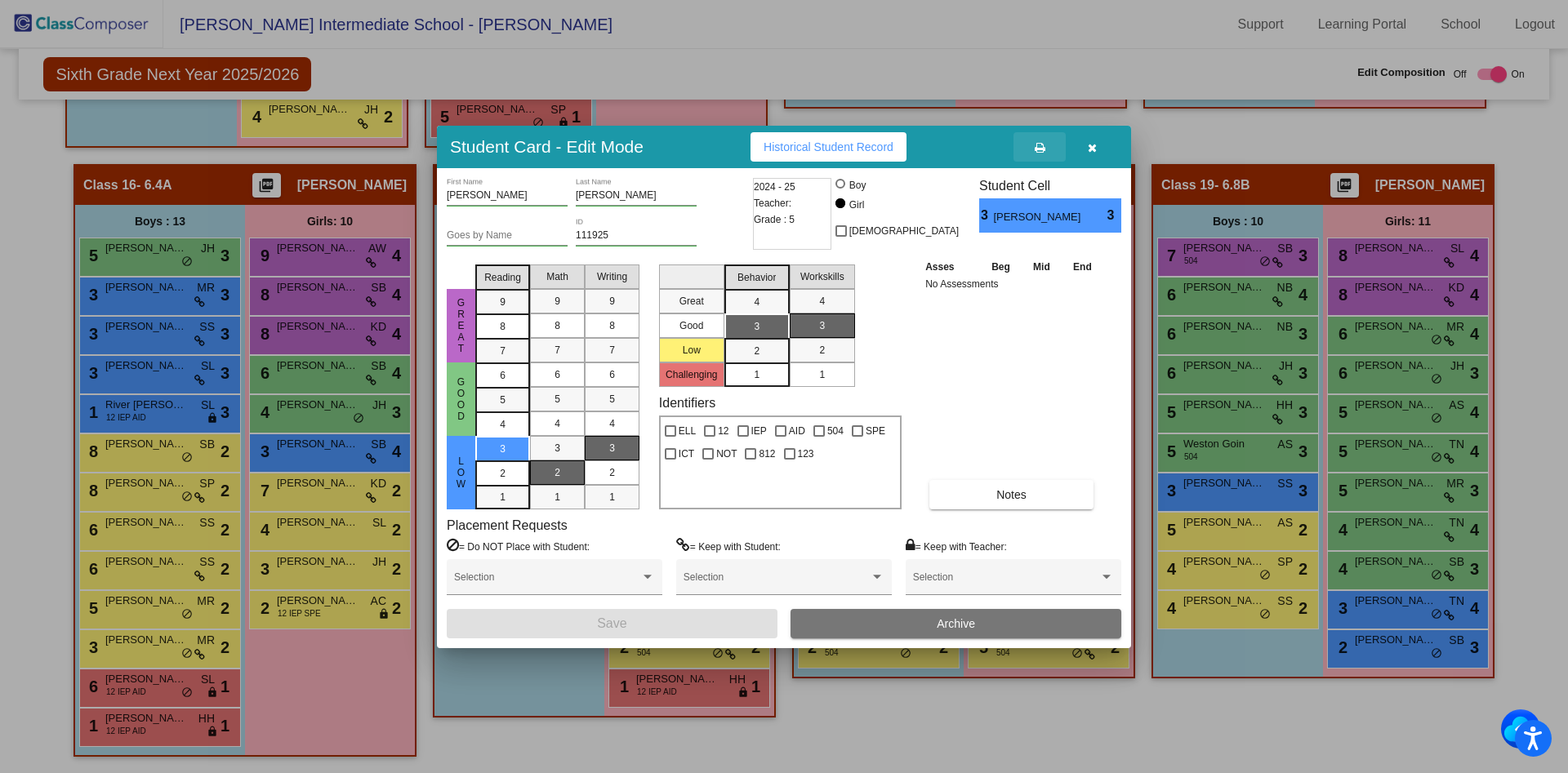
click at [1042, 151] on icon at bounding box center [1040, 148] width 11 height 11
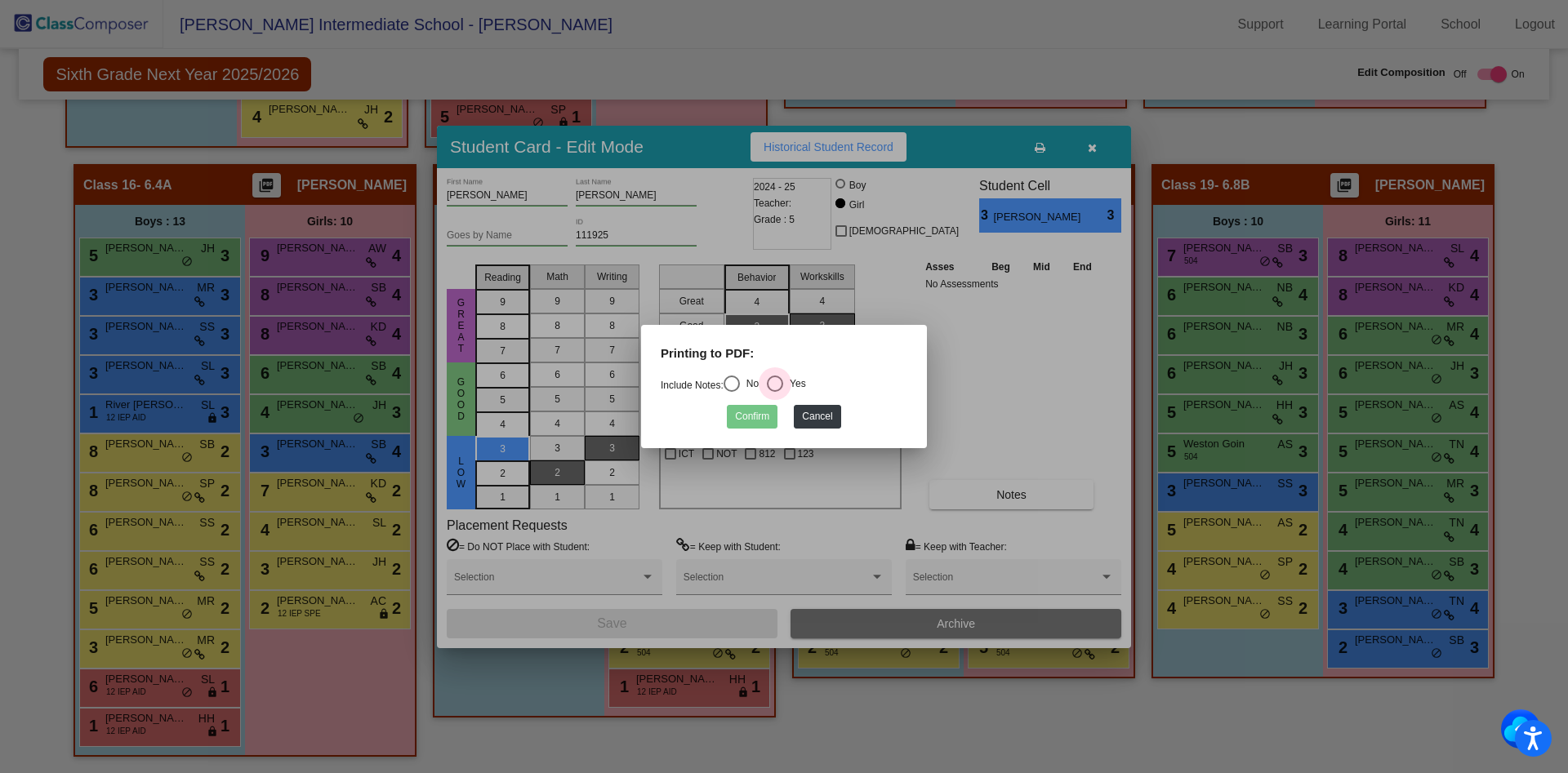
click at [783, 381] on div "Select an option" at bounding box center [775, 384] width 16 height 16
click at [775, 392] on input "Yes" at bounding box center [774, 392] width 1 height 1
radio input "true"
click at [745, 414] on button "Confirm" at bounding box center [752, 416] width 51 height 24
